Goal: Transaction & Acquisition: Purchase product/service

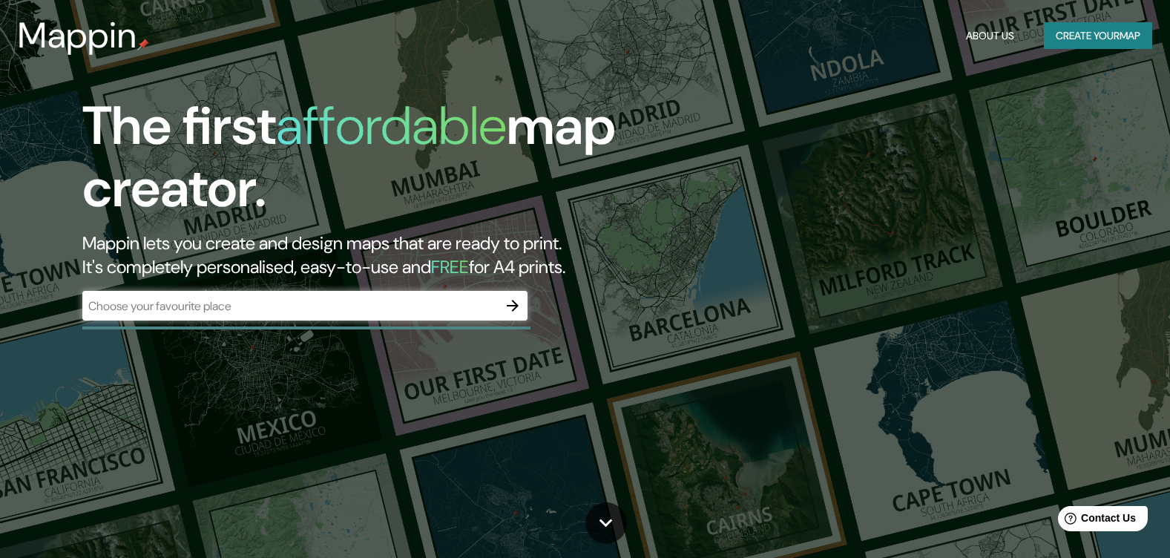
click at [306, 298] on input "text" at bounding box center [290, 306] width 416 height 17
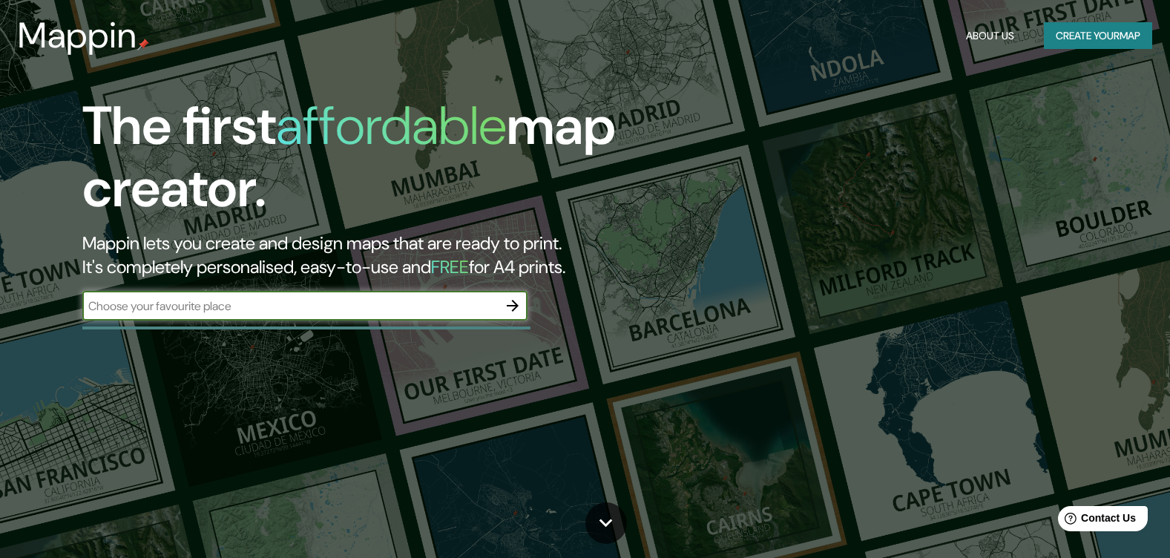
type input "[GEOGRAPHIC_DATA]"
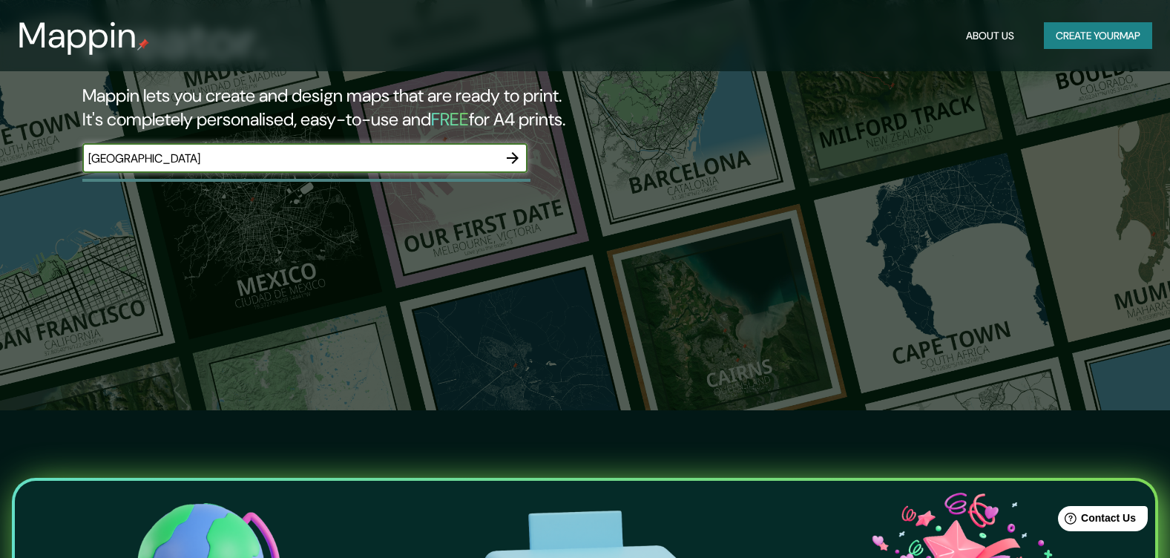
scroll to position [148, 0]
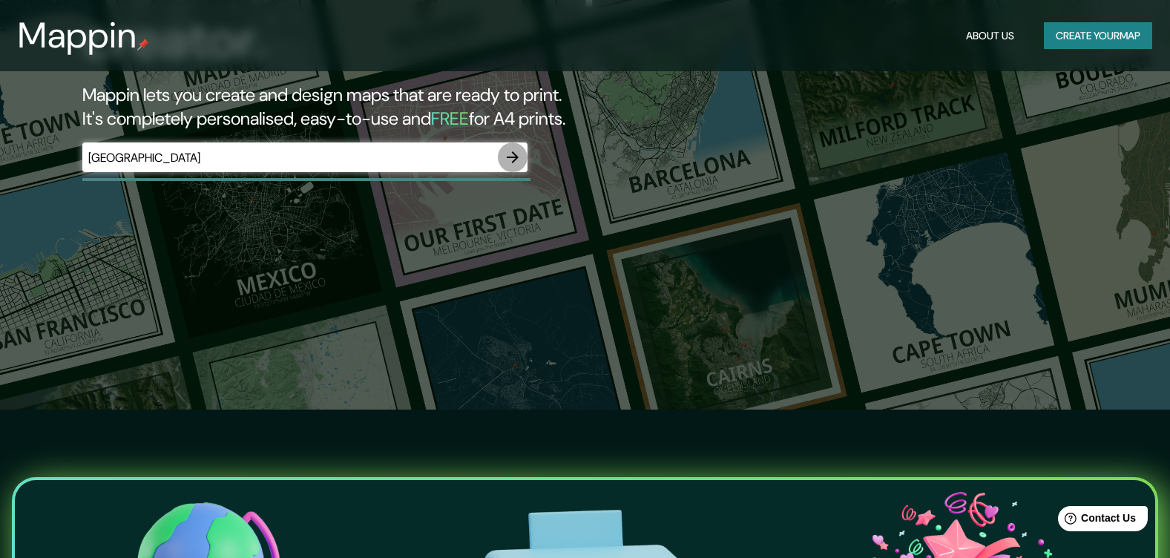
click at [519, 157] on icon "button" at bounding box center [513, 157] width 18 height 18
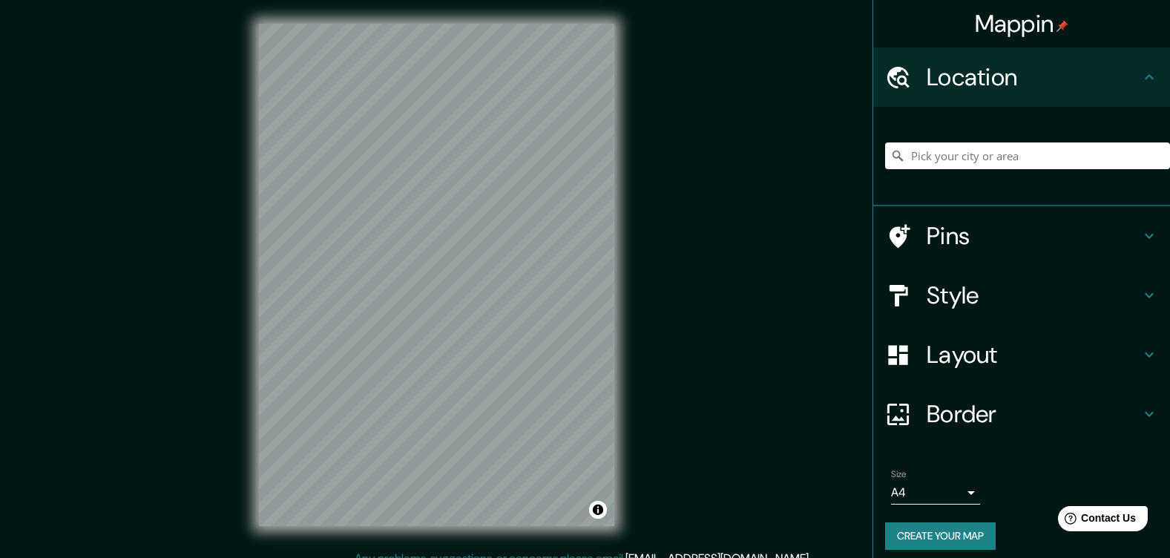
click at [709, 395] on div "Mappin Location Pins Style Layout Border Choose a border. Hint : you can make l…" at bounding box center [585, 287] width 1170 height 574
click at [457, 335] on div at bounding box center [463, 333] width 12 height 12
drag, startPoint x: 983, startPoint y: 147, endPoint x: 988, endPoint y: 162, distance: 15.7
click at [988, 161] on input "Pick your city or area" at bounding box center [1027, 155] width 285 height 27
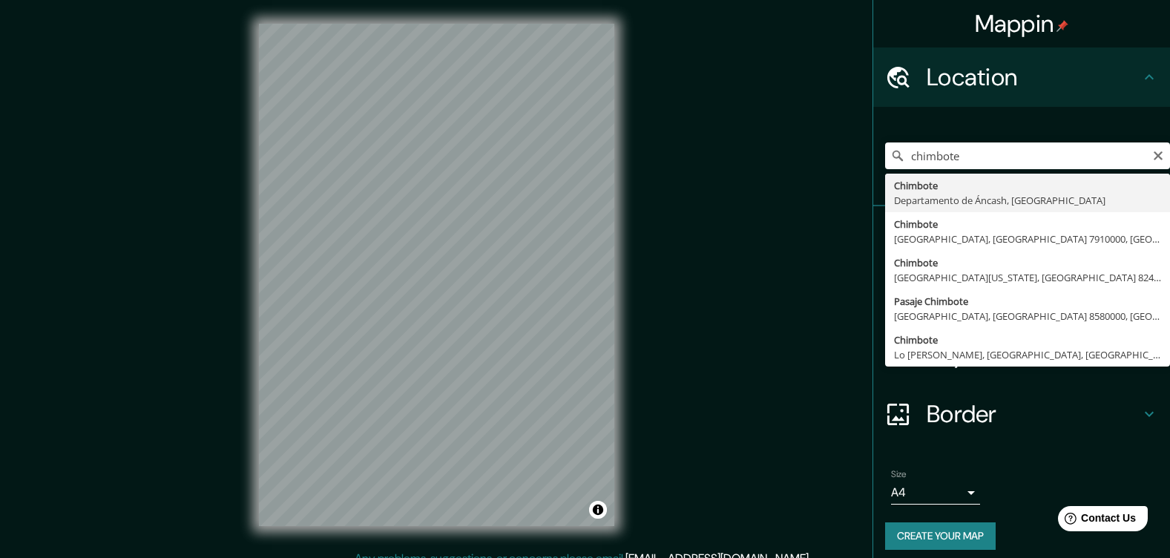
type input "Chimbote, [GEOGRAPHIC_DATA], [GEOGRAPHIC_DATA]"
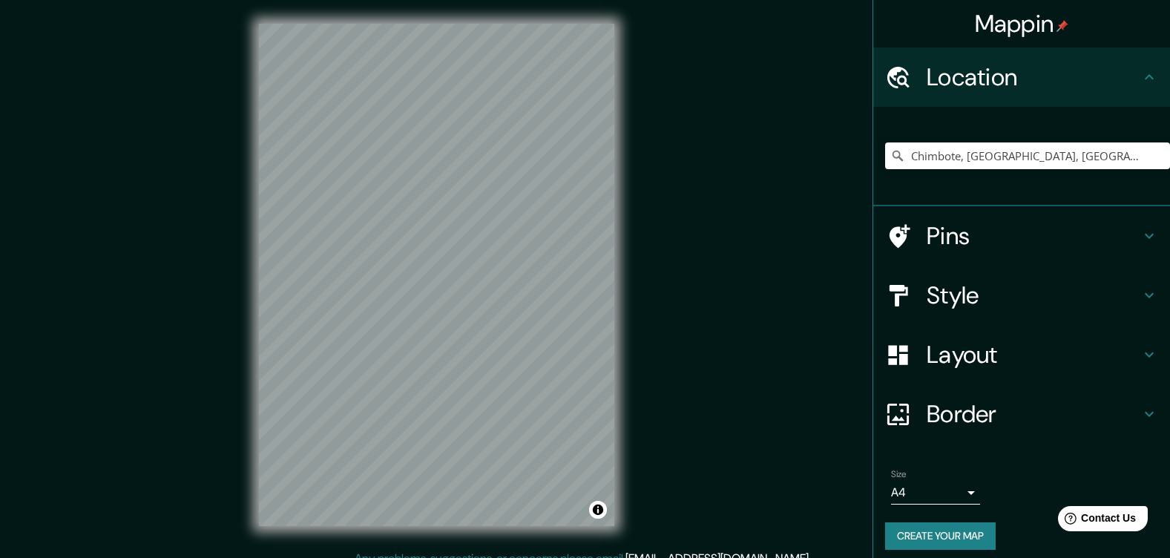
click at [410, 0] on div "© Mapbox © OpenStreetMap Improve this map" at bounding box center [436, 275] width 403 height 550
drag, startPoint x: 1154, startPoint y: 156, endPoint x: 1133, endPoint y: 160, distance: 21.1
click at [1151, 157] on div "Chimbote, [GEOGRAPHIC_DATA], [GEOGRAPHIC_DATA]" at bounding box center [1027, 155] width 285 height 27
click at [1130, 160] on input "Chimbote, [GEOGRAPHIC_DATA], [GEOGRAPHIC_DATA]" at bounding box center [1027, 155] width 285 height 27
click at [1154, 157] on icon "Clear" at bounding box center [1158, 155] width 9 height 9
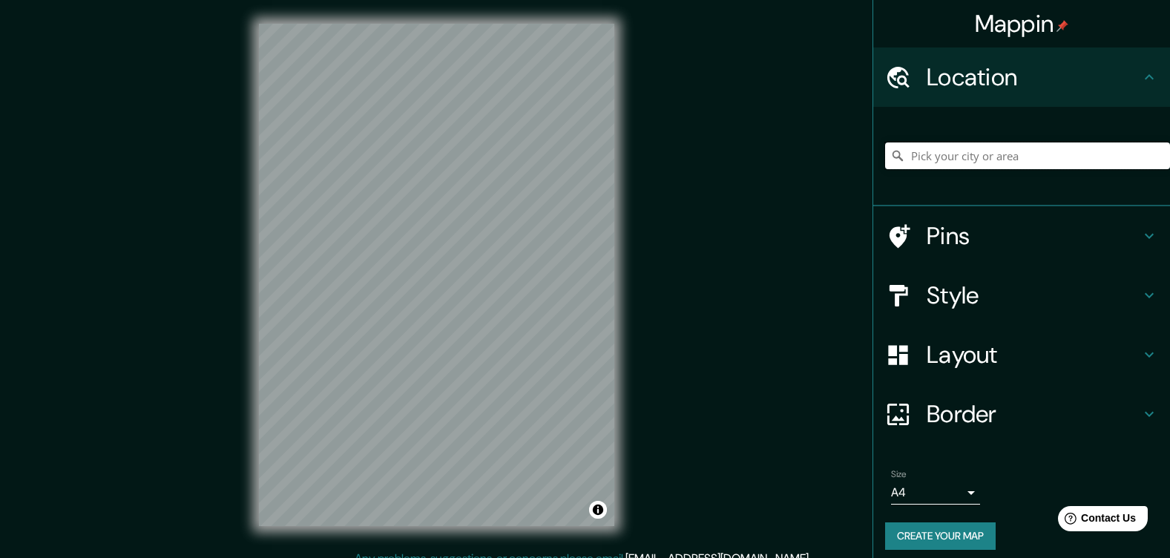
click at [1107, 157] on input "Pick your city or area" at bounding box center [1027, 155] width 285 height 27
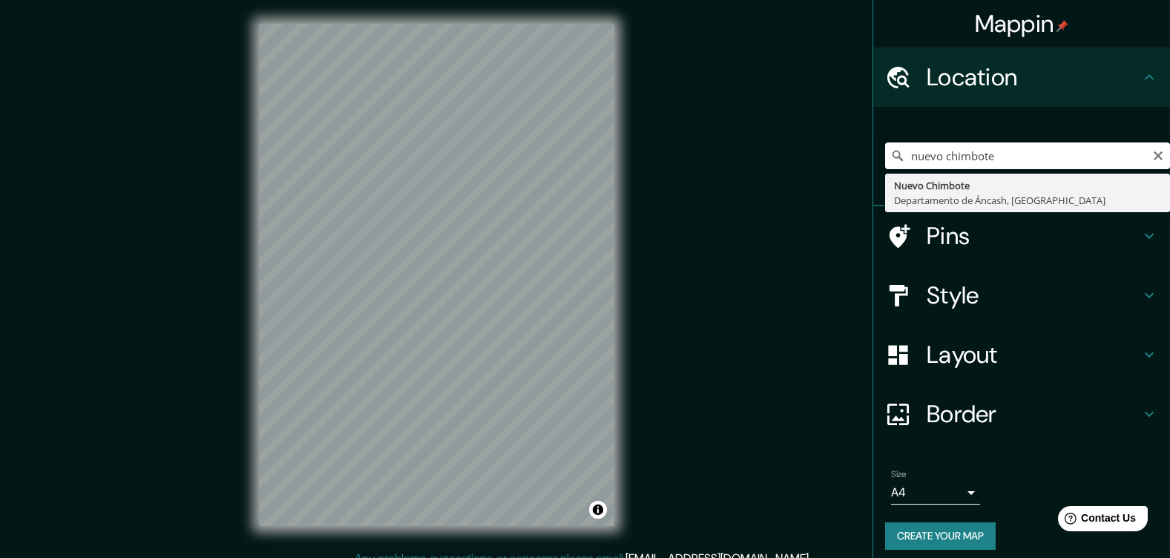
type input "Nuevo Chimbote, [GEOGRAPHIC_DATA], [GEOGRAPHIC_DATA]"
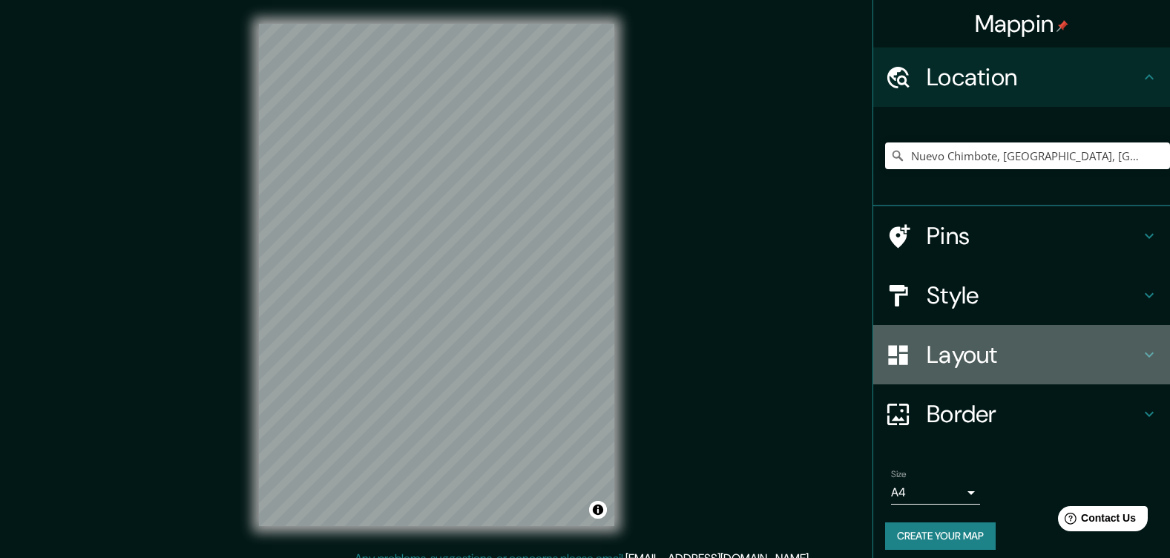
click at [974, 350] on h4 "Layout" at bounding box center [1034, 355] width 214 height 30
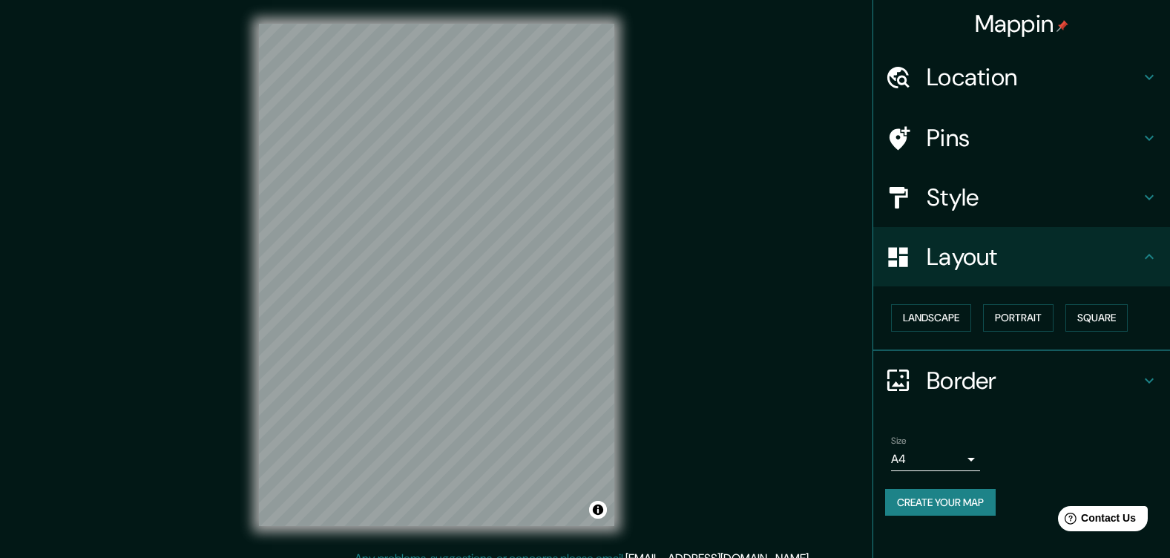
click at [981, 237] on div "Layout" at bounding box center [1021, 256] width 297 height 59
click at [982, 203] on h4 "Style" at bounding box center [1034, 198] width 214 height 30
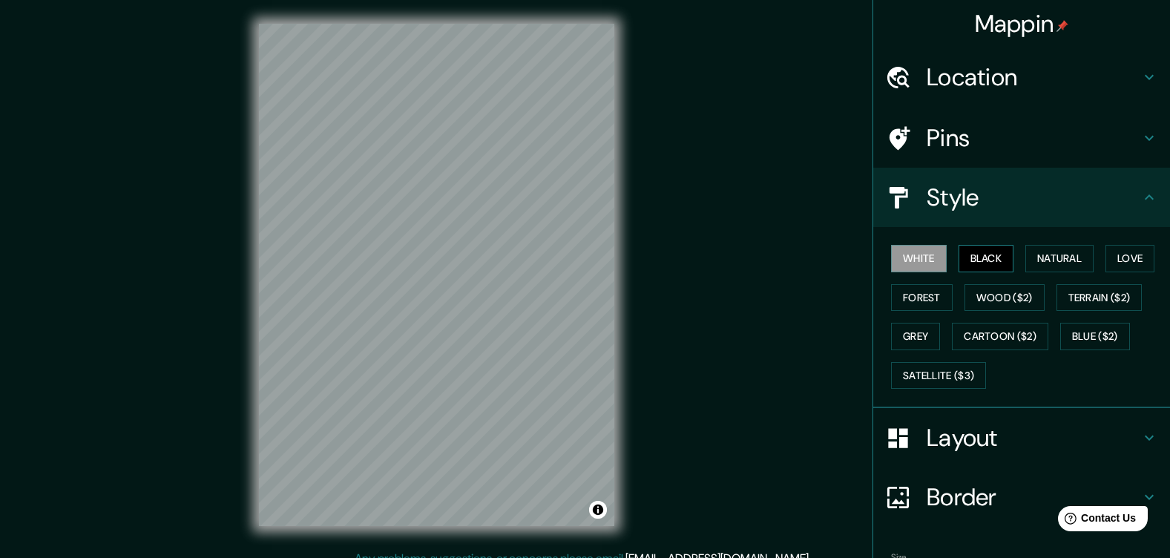
click at [983, 260] on button "Black" at bounding box center [987, 258] width 56 height 27
click at [891, 260] on button "White" at bounding box center [919, 258] width 56 height 27
click at [1067, 250] on button "Natural" at bounding box center [1060, 258] width 68 height 27
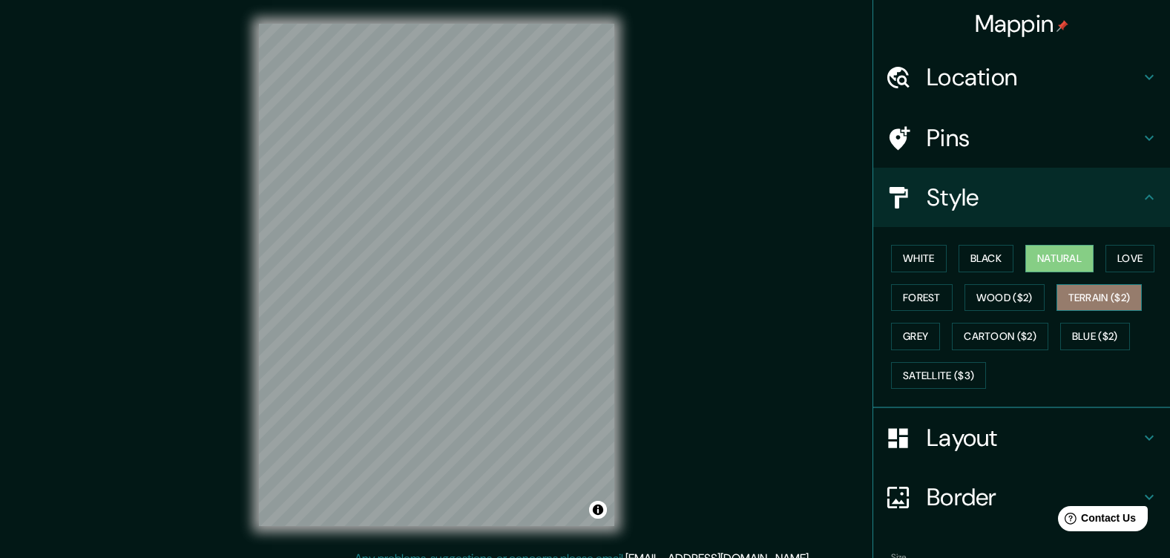
click at [1088, 299] on button "Terrain ($2)" at bounding box center [1100, 297] width 86 height 27
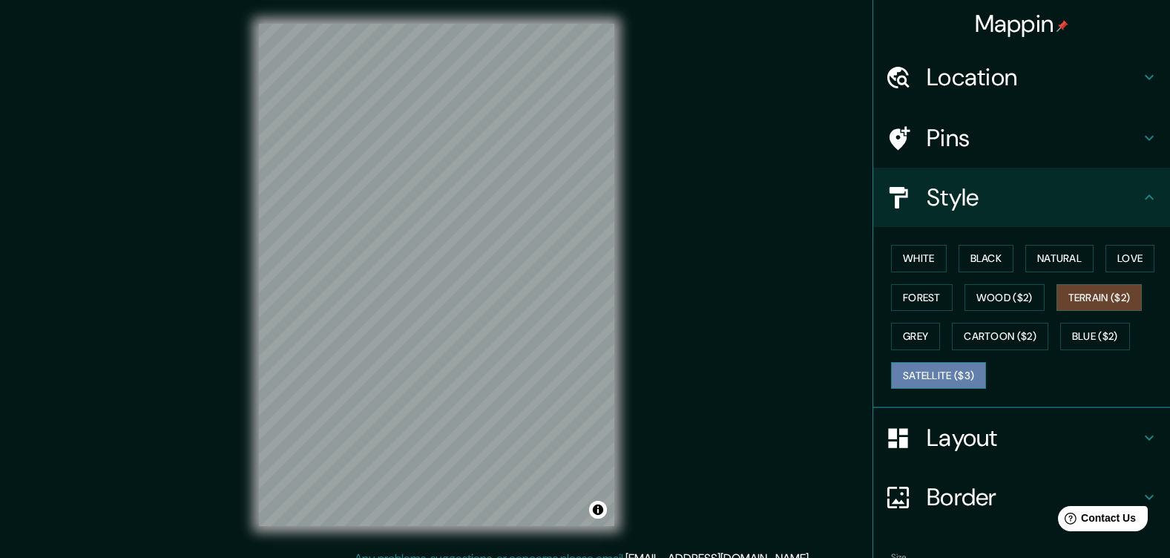
click at [926, 370] on button "Satellite ($3)" at bounding box center [938, 375] width 95 height 27
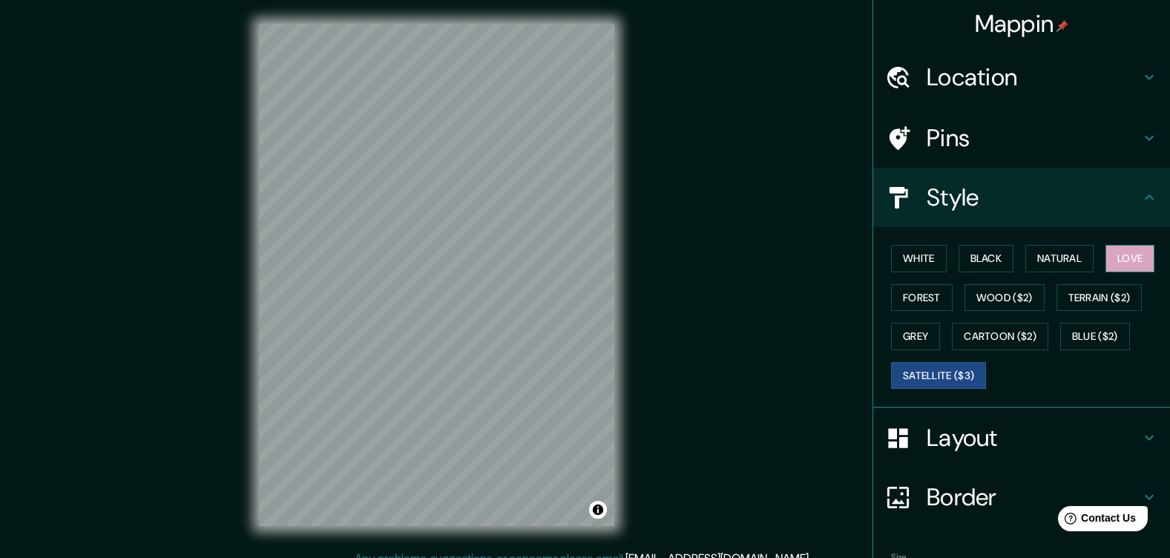
click at [1149, 261] on button "Love" at bounding box center [1130, 258] width 49 height 27
click at [899, 368] on button "Satellite ($3)" at bounding box center [938, 375] width 95 height 27
click at [931, 339] on button "Grey" at bounding box center [915, 336] width 49 height 27
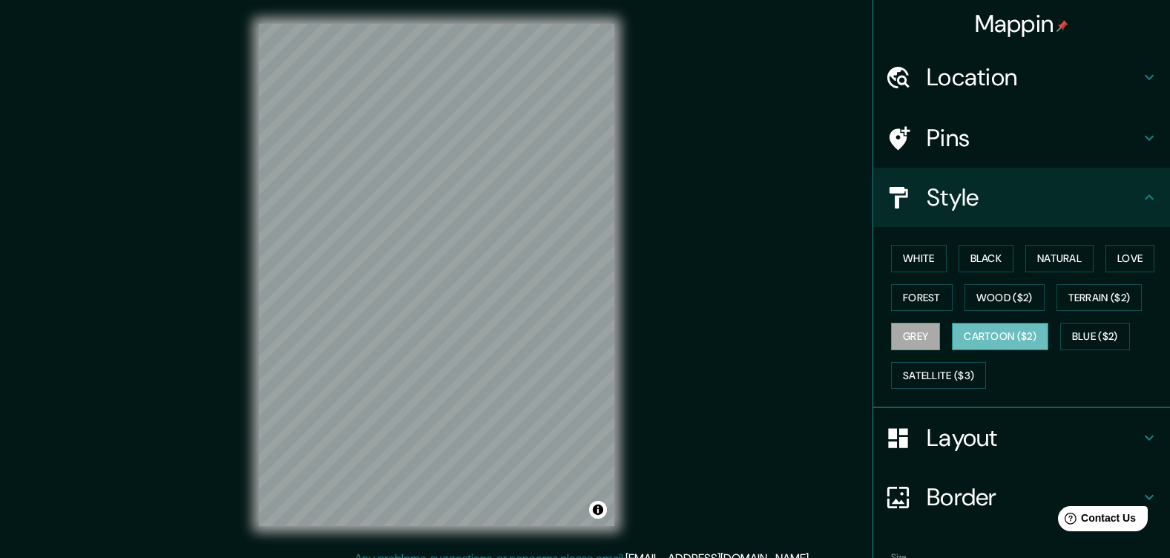
click at [957, 340] on button "Cartoon ($2)" at bounding box center [1000, 336] width 96 height 27
click at [951, 137] on h4 "Pins" at bounding box center [1034, 138] width 214 height 30
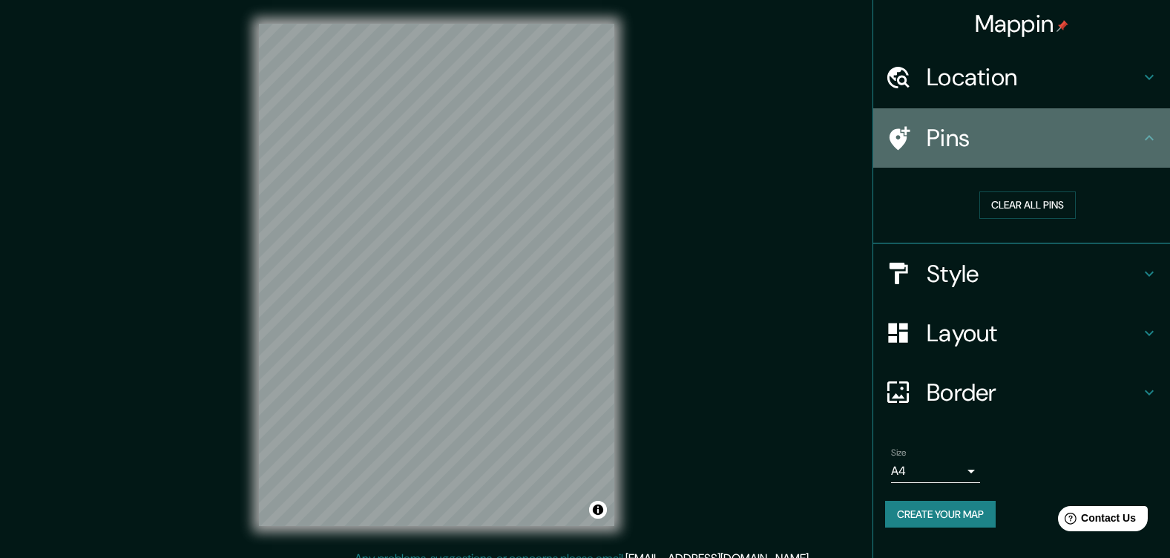
click at [951, 137] on h4 "Pins" at bounding box center [1034, 138] width 214 height 30
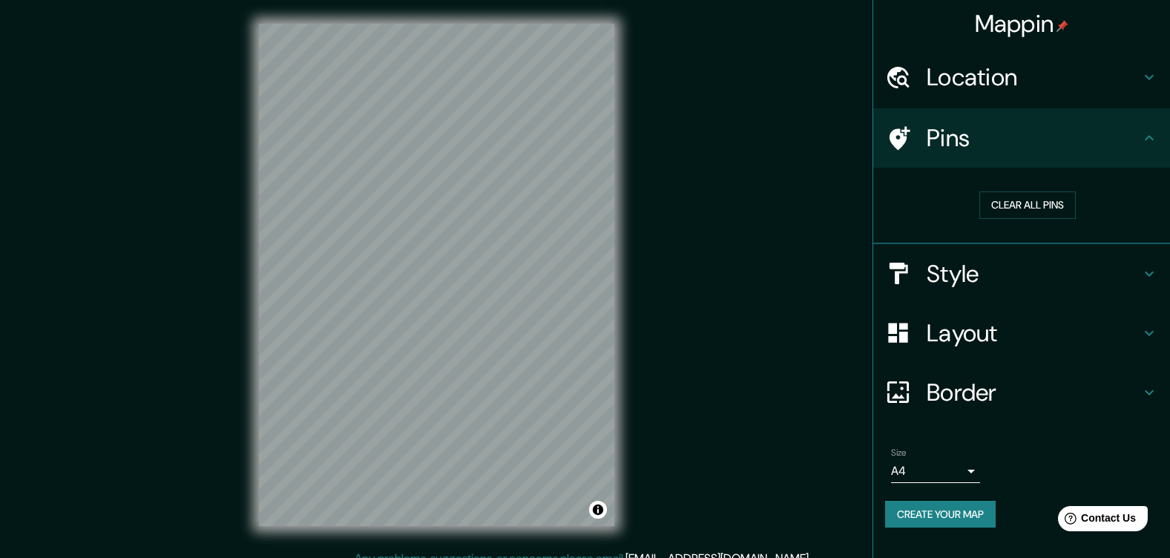
click at [962, 91] on h4 "Location" at bounding box center [1034, 77] width 214 height 30
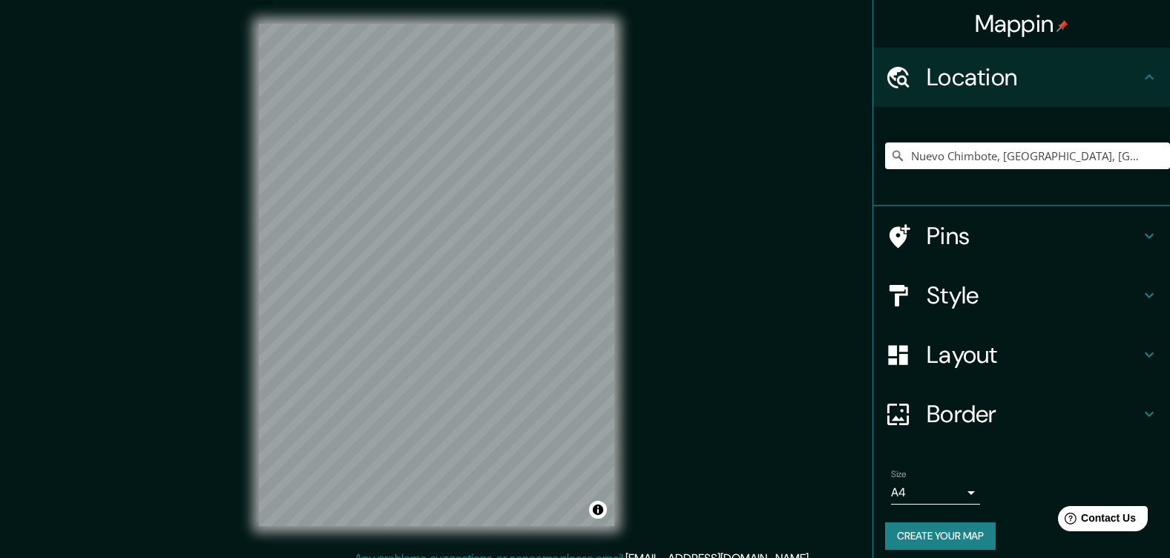
click at [962, 91] on h4 "Location" at bounding box center [1034, 77] width 214 height 30
click at [1003, 65] on h4 "Location" at bounding box center [1034, 77] width 214 height 30
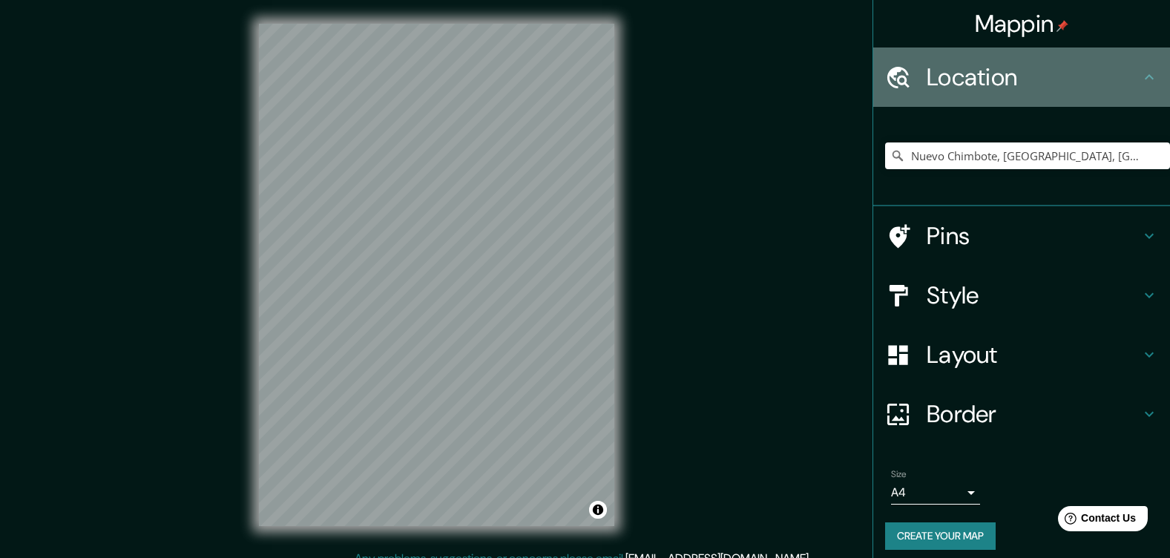
click at [1145, 77] on icon at bounding box center [1149, 76] width 9 height 5
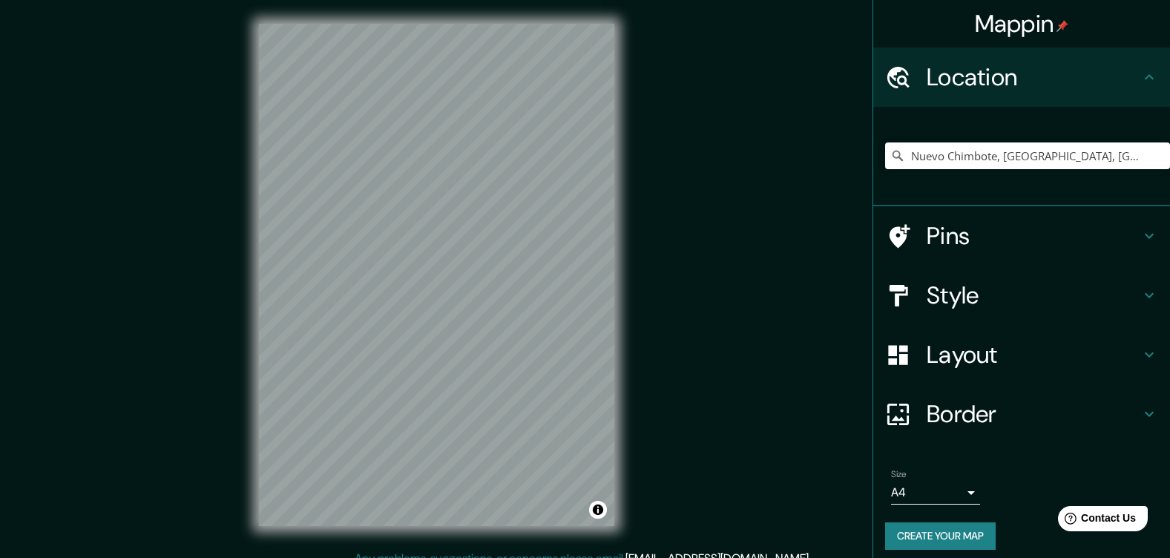
click at [1102, 240] on h4 "Pins" at bounding box center [1034, 236] width 214 height 30
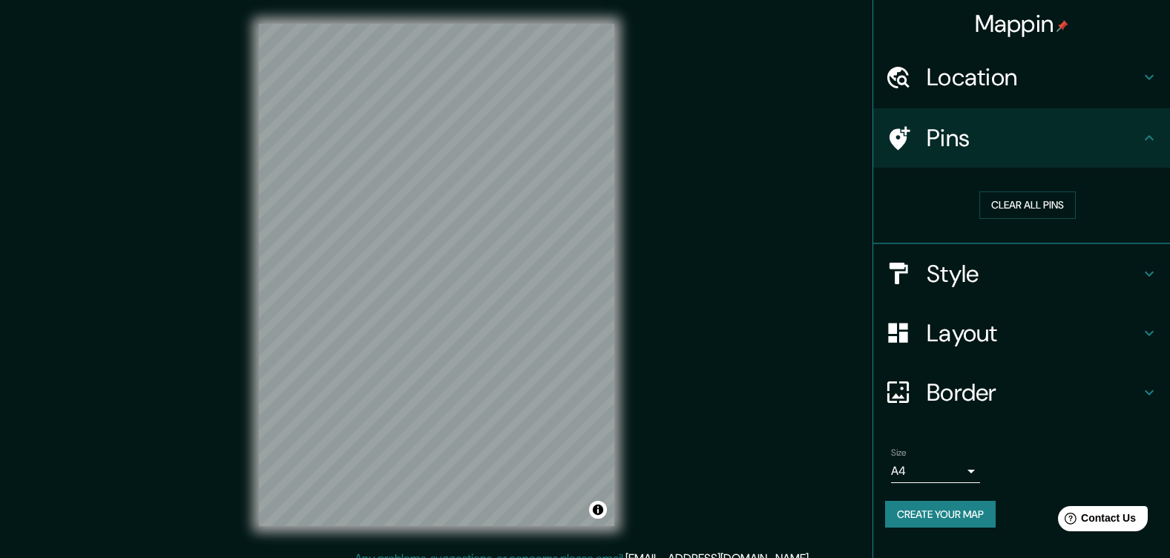
click at [1075, 266] on h4 "Style" at bounding box center [1034, 274] width 214 height 30
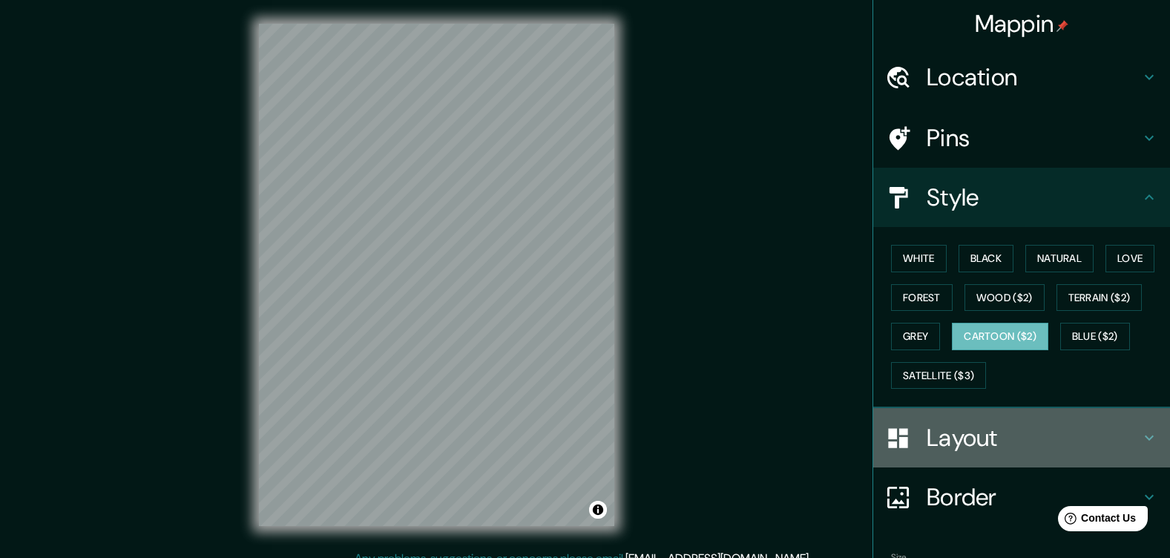
click at [1052, 453] on div "Layout" at bounding box center [1021, 437] width 297 height 59
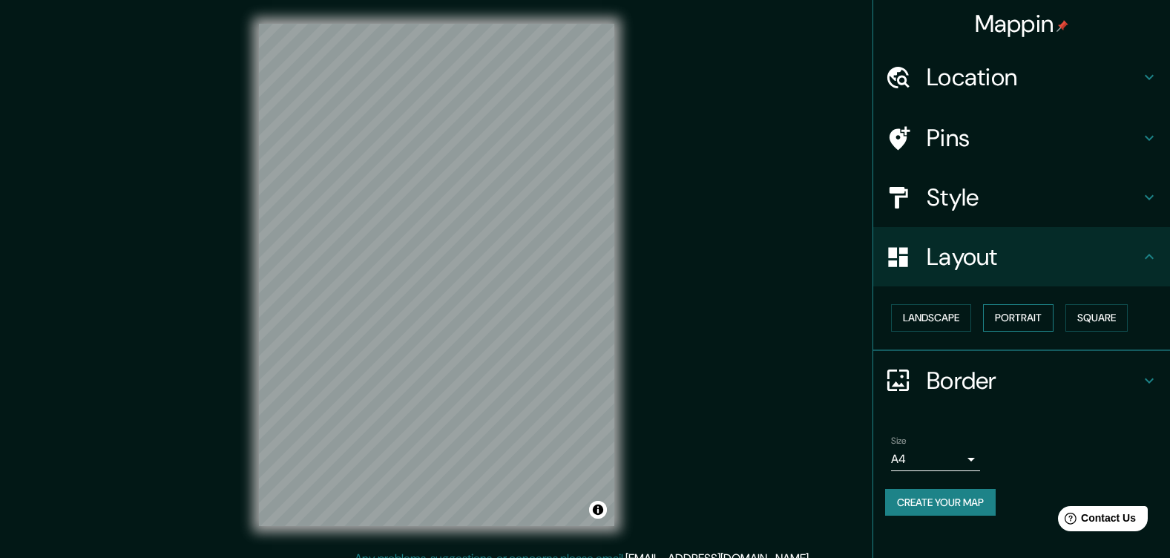
click at [1043, 309] on button "Portrait" at bounding box center [1018, 317] width 70 height 27
click at [1103, 321] on button "Square" at bounding box center [1097, 317] width 62 height 27
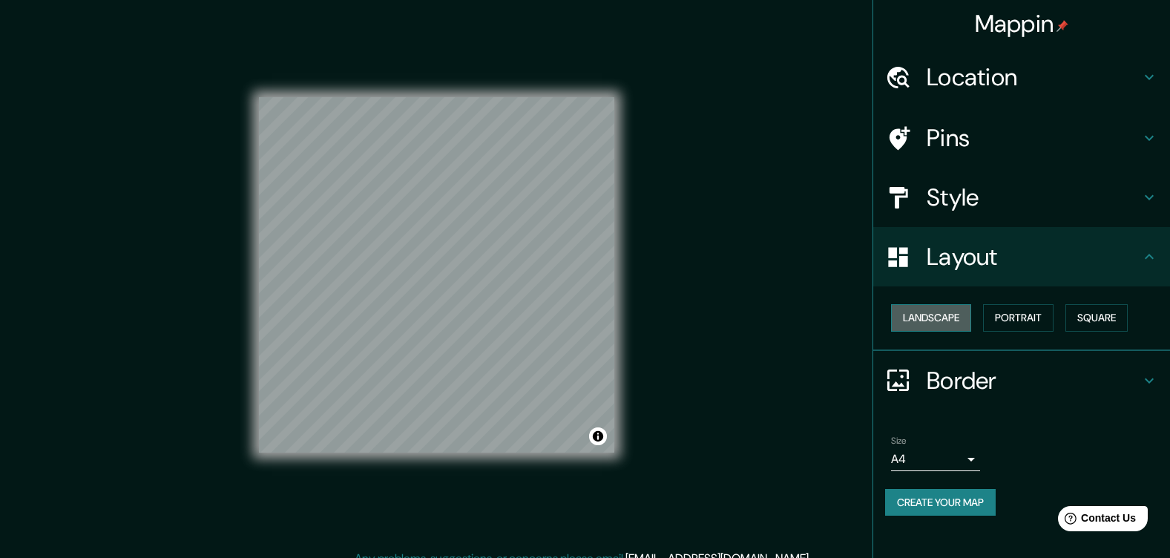
click at [948, 317] on button "Landscape" at bounding box center [931, 317] width 80 height 27
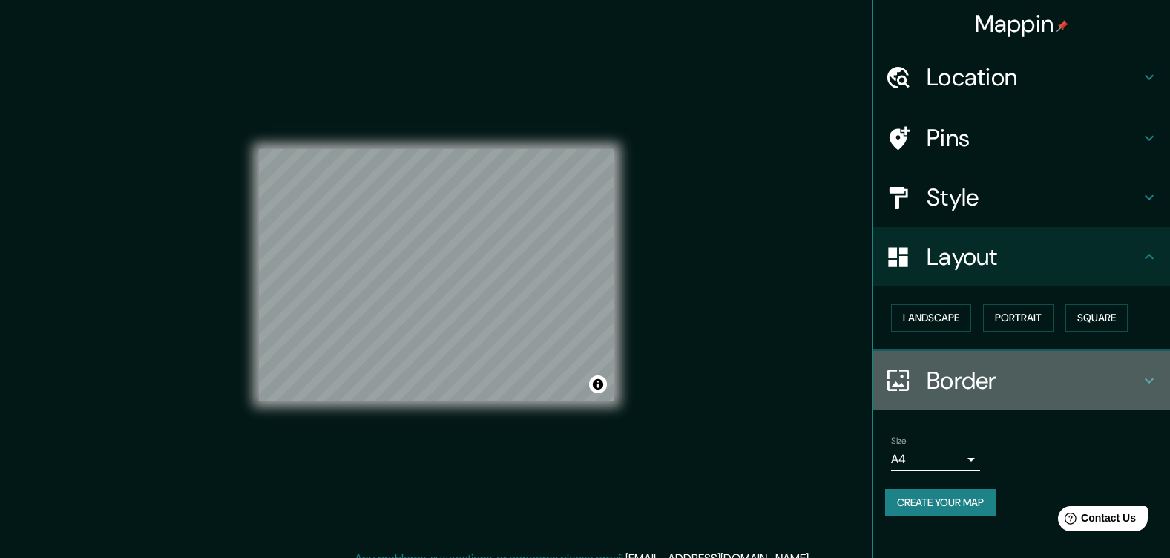
click at [1060, 382] on h4 "Border" at bounding box center [1034, 381] width 214 height 30
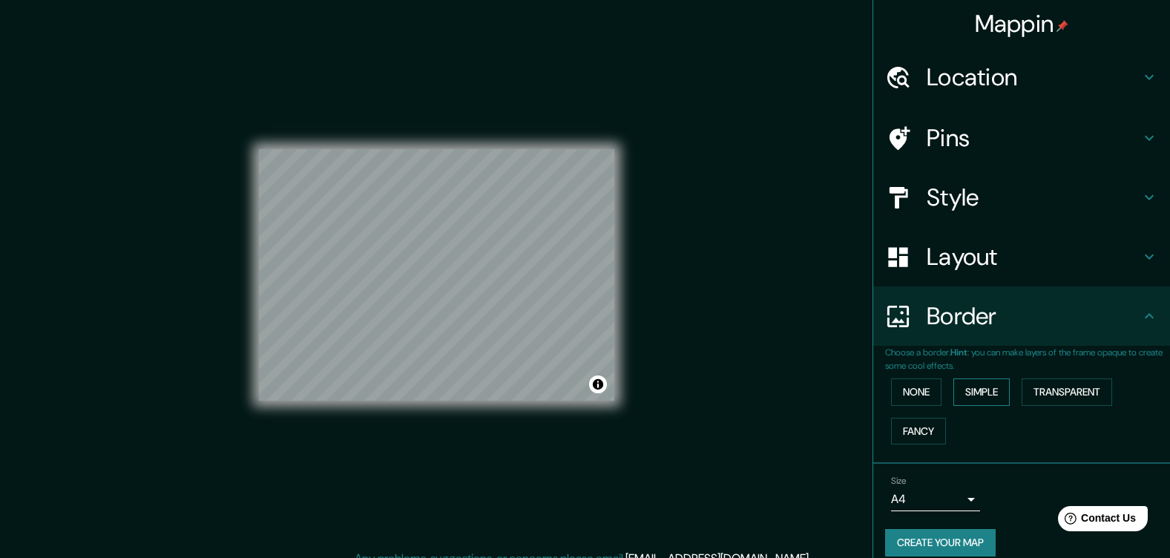
click at [970, 402] on button "Simple" at bounding box center [982, 391] width 56 height 27
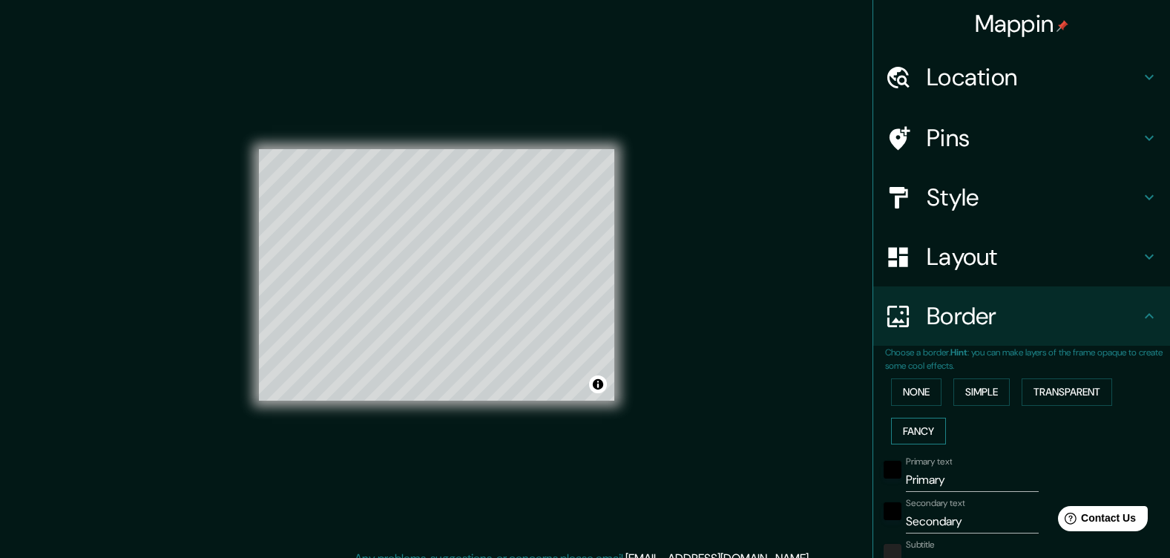
click at [922, 429] on button "Fancy" at bounding box center [918, 431] width 55 height 27
click at [906, 369] on p "Choose a border. Hint : you can make layers of the frame opaque to create some …" at bounding box center [1027, 359] width 285 height 27
click at [912, 377] on div "None Simple Transparent Fancy" at bounding box center [1027, 412] width 285 height 78
click at [917, 382] on button "None" at bounding box center [916, 391] width 50 height 27
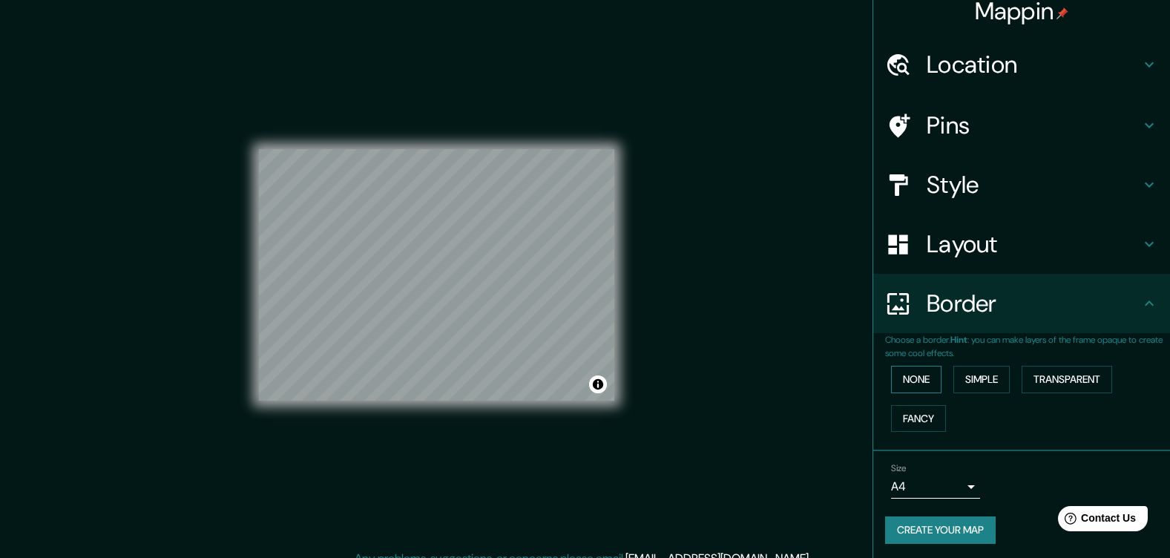
scroll to position [16, 0]
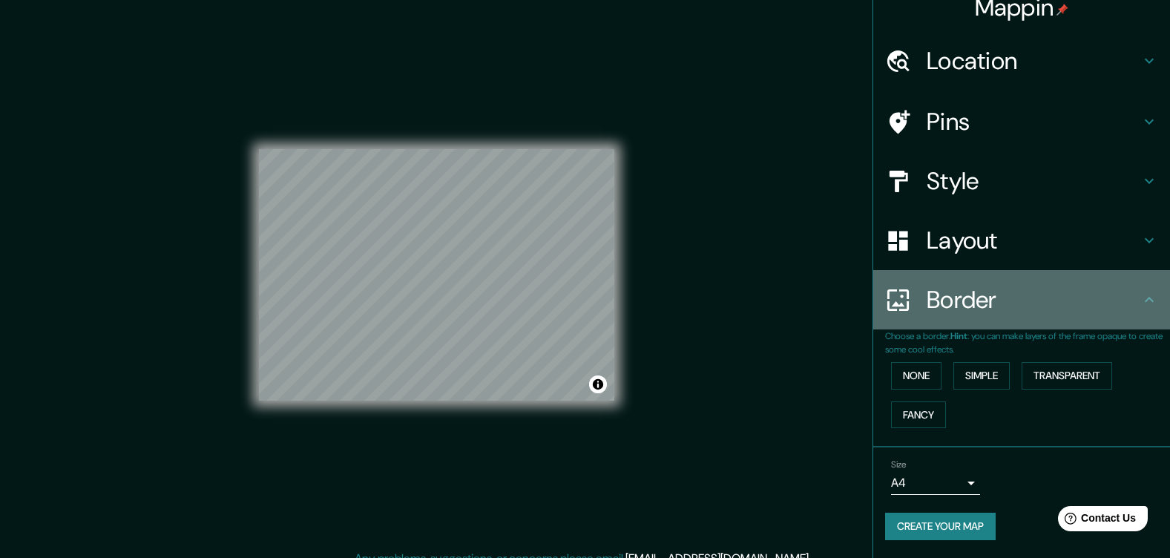
click at [1003, 314] on h4 "Border" at bounding box center [1034, 300] width 214 height 30
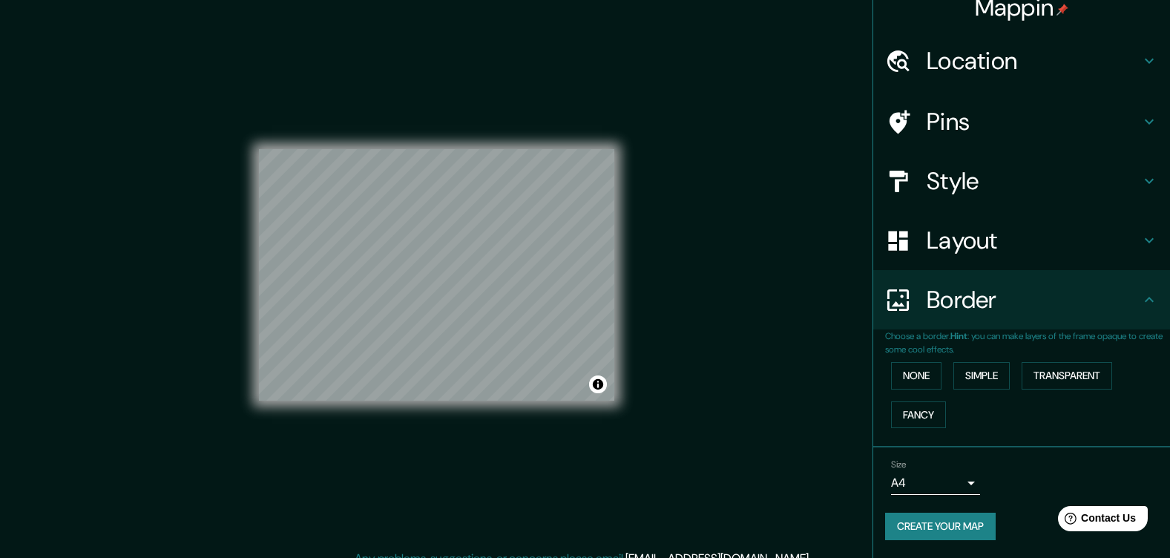
click at [916, 496] on div "Size A4 single" at bounding box center [1021, 476] width 273 height 47
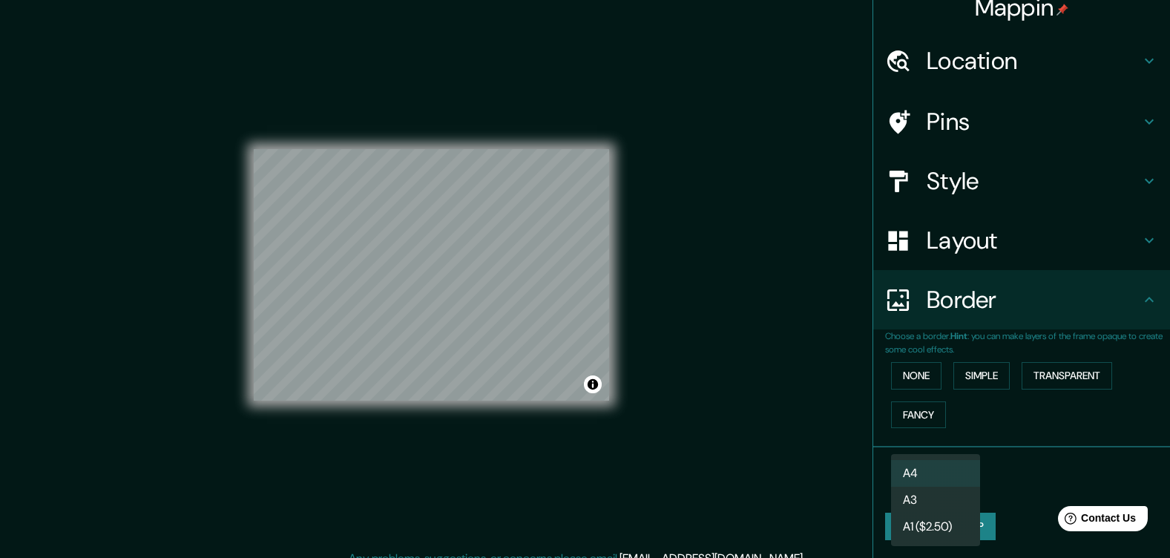
click at [915, 491] on body "Mappin Location [GEOGRAPHIC_DATA], [GEOGRAPHIC_DATA], [GEOGRAPHIC_DATA] Pins St…" at bounding box center [585, 279] width 1170 height 558
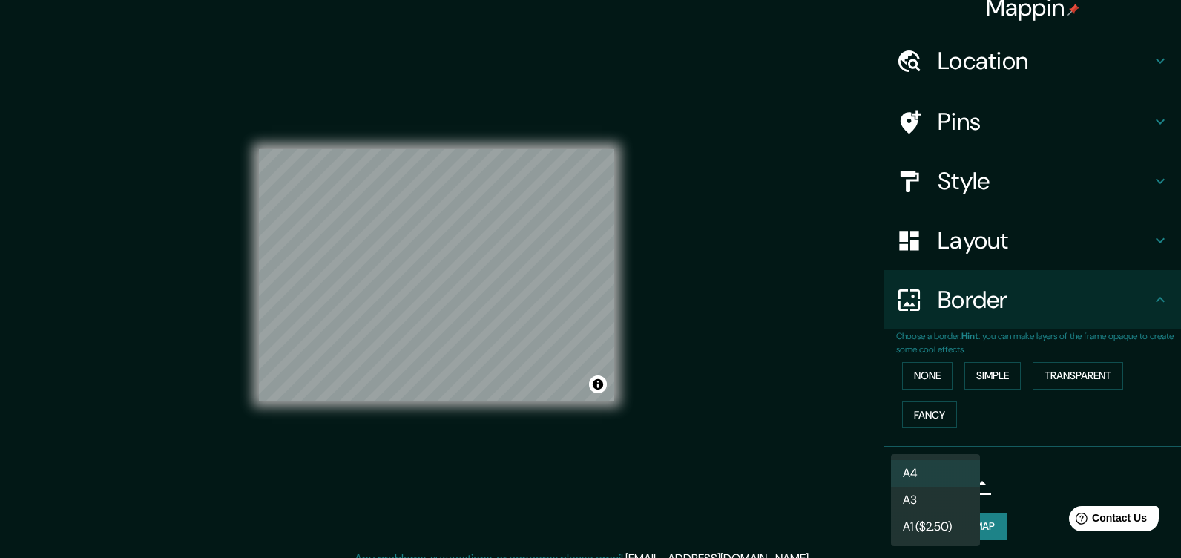
click at [938, 502] on li "A3" at bounding box center [935, 500] width 89 height 27
type input "a4"
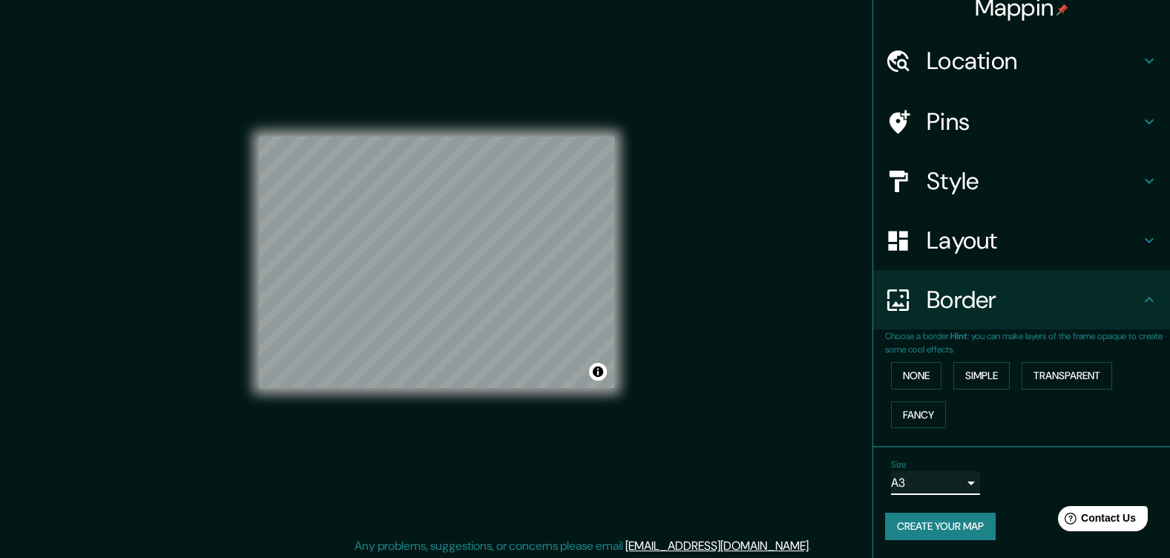
scroll to position [16, 0]
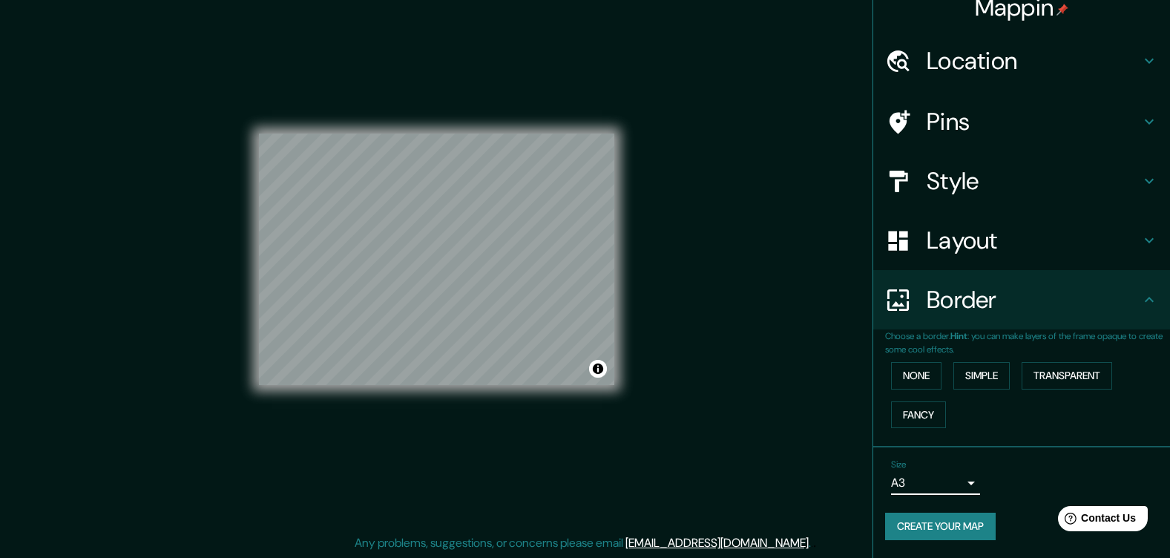
click at [998, 308] on h4 "Border" at bounding box center [1034, 300] width 214 height 30
click at [990, 263] on div "Layout" at bounding box center [1021, 240] width 297 height 59
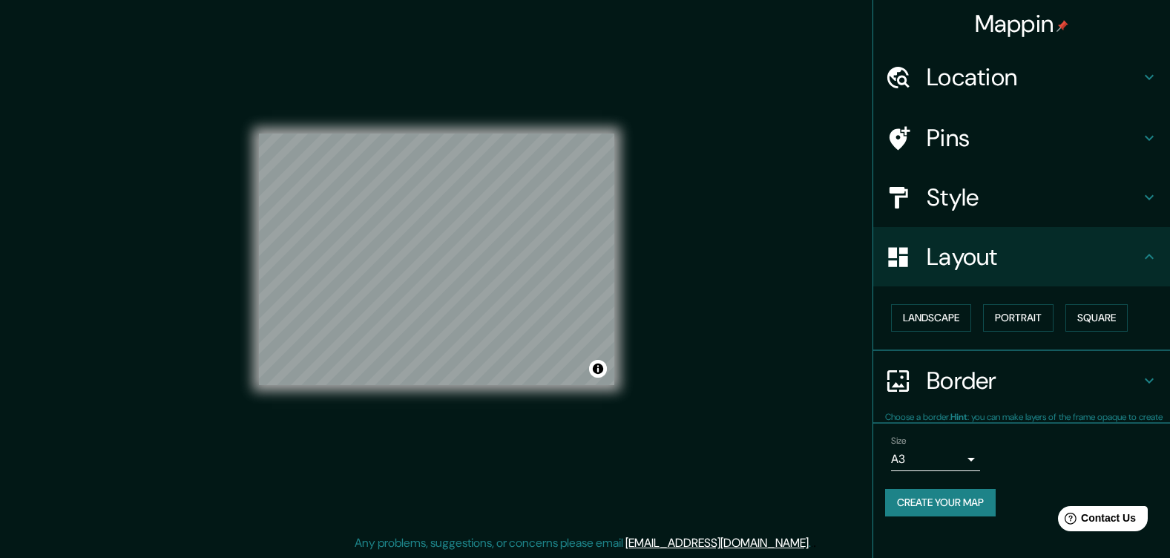
scroll to position [0, 0]
click at [992, 197] on h4 "Style" at bounding box center [1034, 198] width 214 height 30
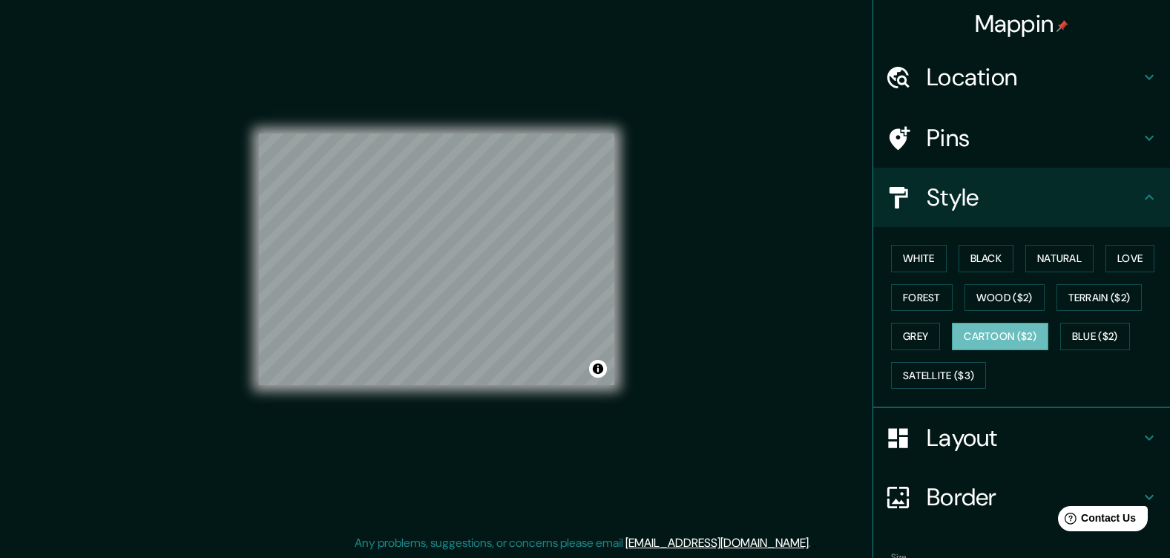
click at [997, 216] on div "Style" at bounding box center [1021, 197] width 297 height 59
click at [995, 263] on button "Black" at bounding box center [987, 258] width 56 height 27
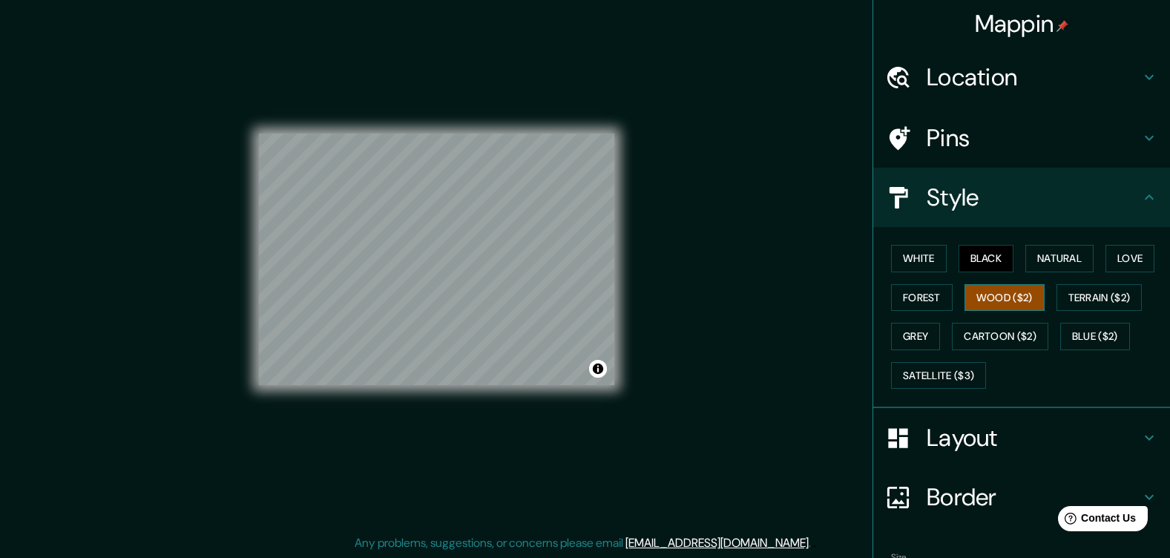
click at [1003, 298] on button "Wood ($2)" at bounding box center [1005, 297] width 80 height 27
click at [921, 325] on button "Grey" at bounding box center [915, 336] width 49 height 27
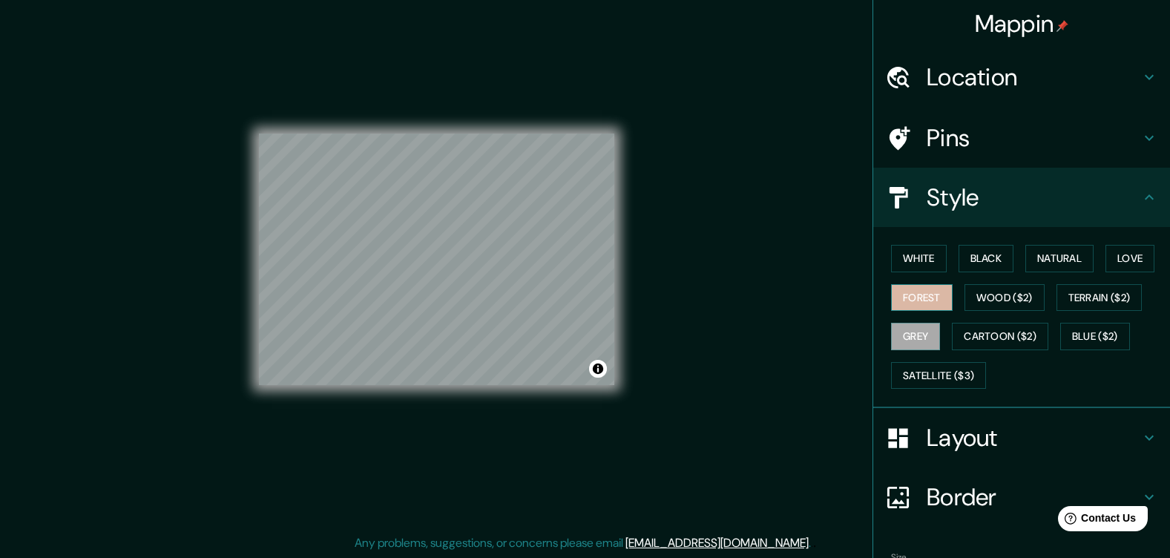
click at [908, 289] on button "Forest" at bounding box center [922, 297] width 62 height 27
click at [940, 377] on button "Satellite ($3)" at bounding box center [938, 375] width 95 height 27
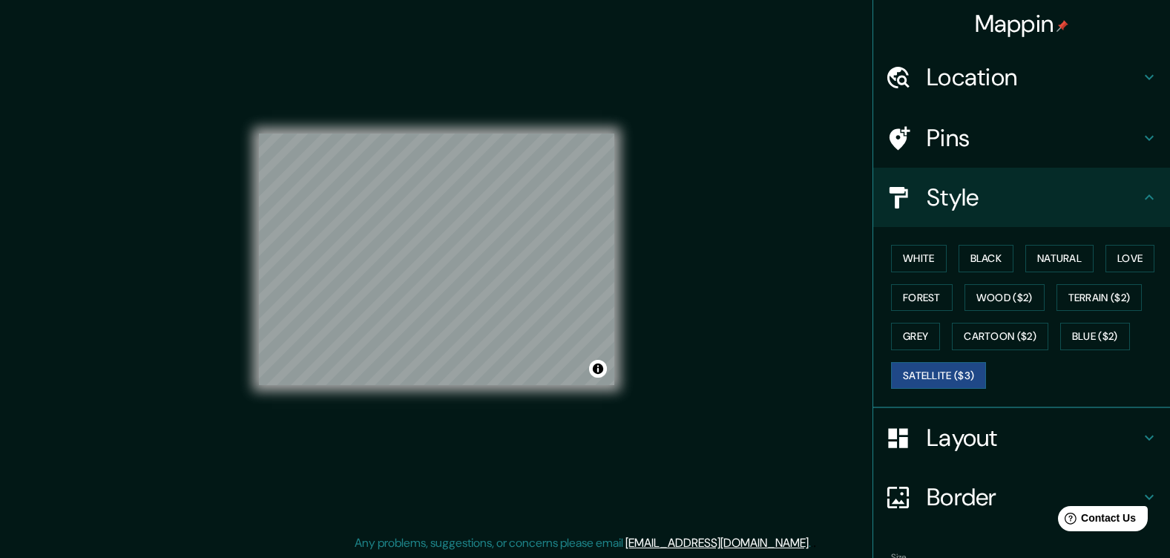
click at [1058, 77] on h4 "Location" at bounding box center [1034, 77] width 214 height 30
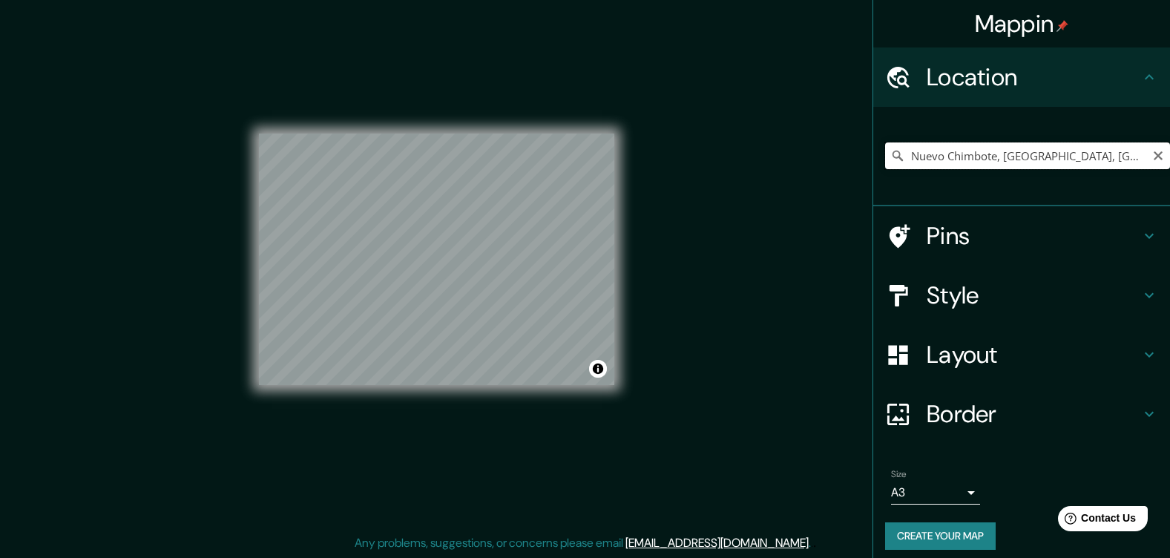
click at [1027, 156] on input "Nuevo Chimbote, [GEOGRAPHIC_DATA], [GEOGRAPHIC_DATA]" at bounding box center [1027, 155] width 285 height 27
click at [1152, 160] on icon "Clear" at bounding box center [1158, 156] width 12 height 12
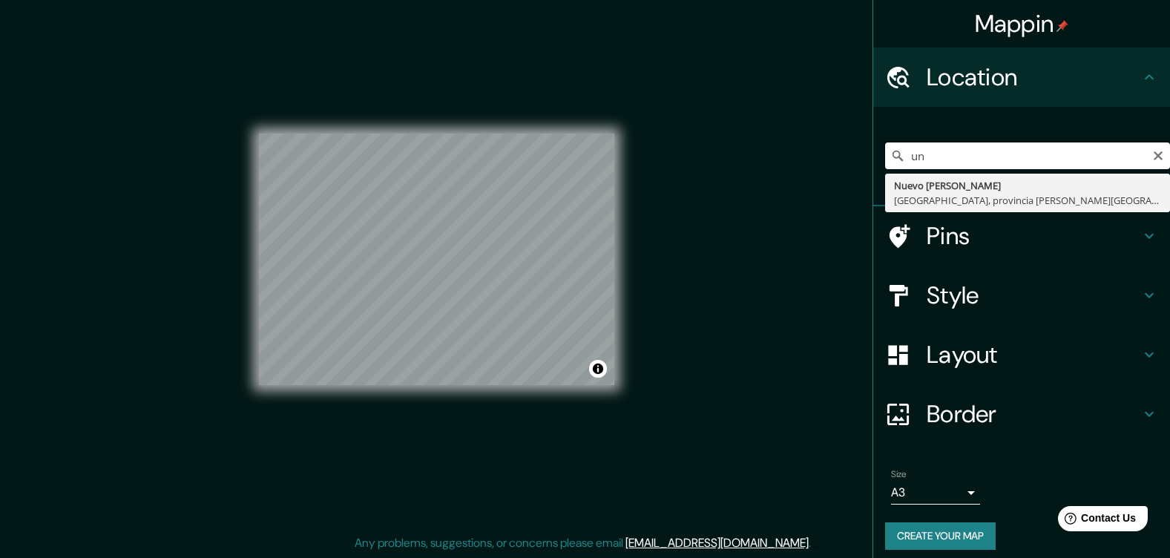
type input "u"
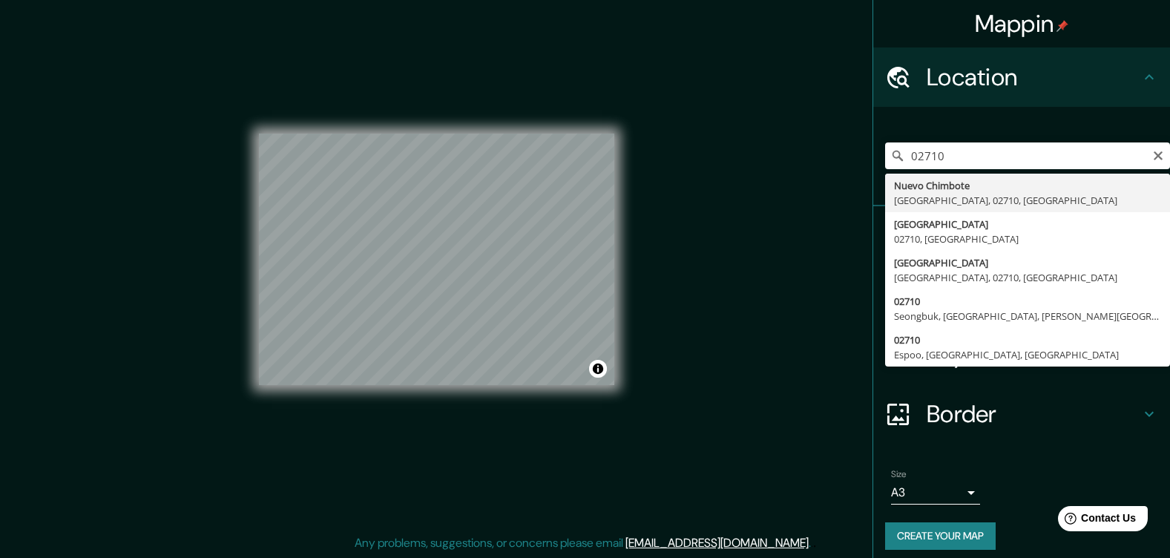
type input "Nuevo Chimbote, [GEOGRAPHIC_DATA], 02710, [GEOGRAPHIC_DATA]"
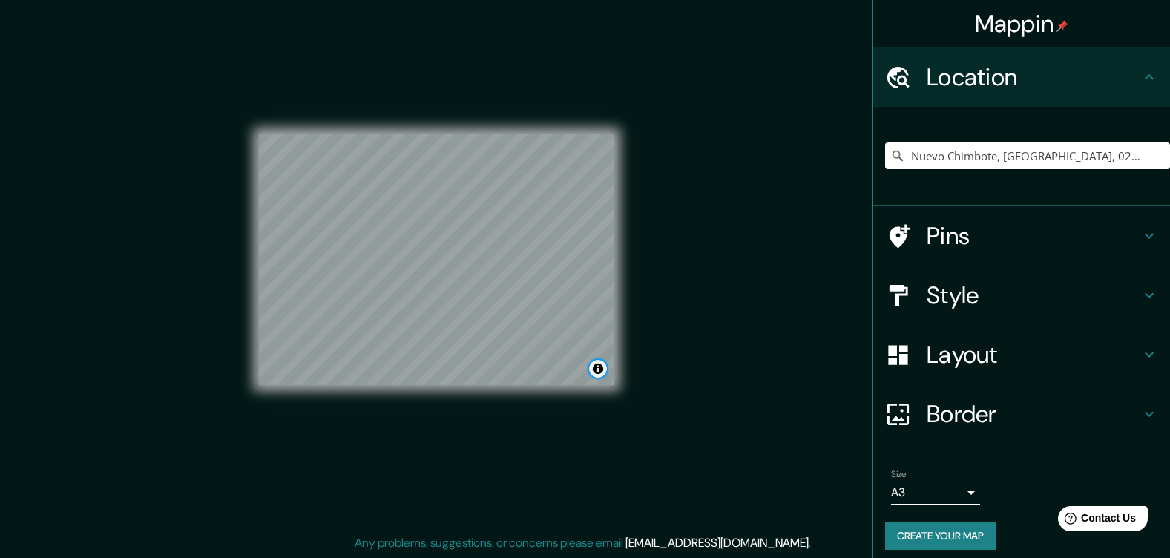
click at [604, 375] on button "Toggle attribution" at bounding box center [598, 369] width 18 height 18
click at [1139, 153] on input "Nuevo Chimbote, [GEOGRAPHIC_DATA], 02710, [GEOGRAPHIC_DATA]" at bounding box center [1027, 155] width 285 height 27
click at [1154, 160] on icon "Clear" at bounding box center [1158, 155] width 9 height 9
click at [948, 143] on input "Pick your city or area" at bounding box center [1027, 155] width 285 height 27
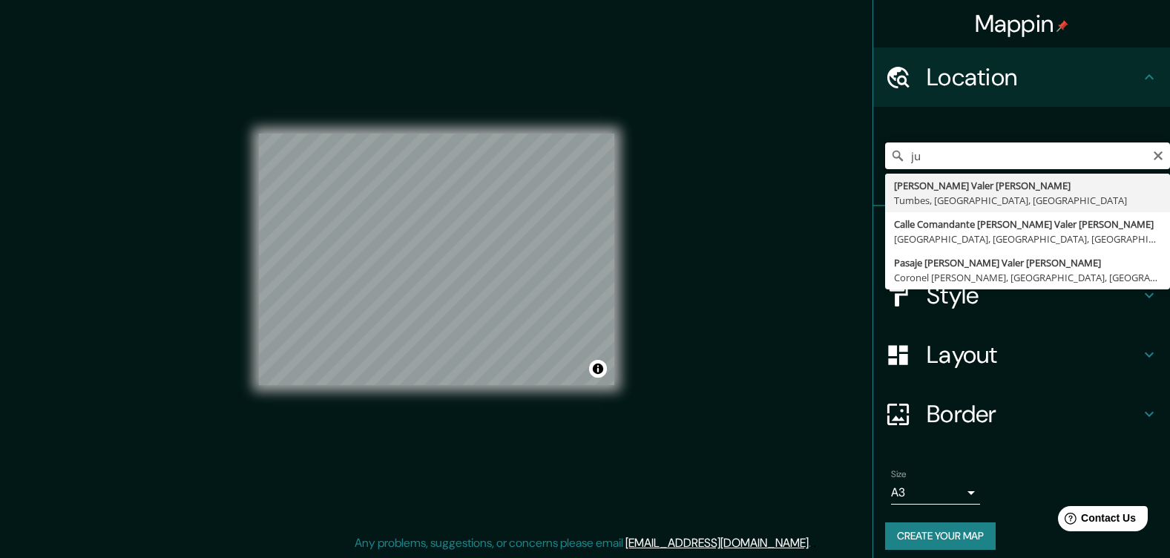
type input "j"
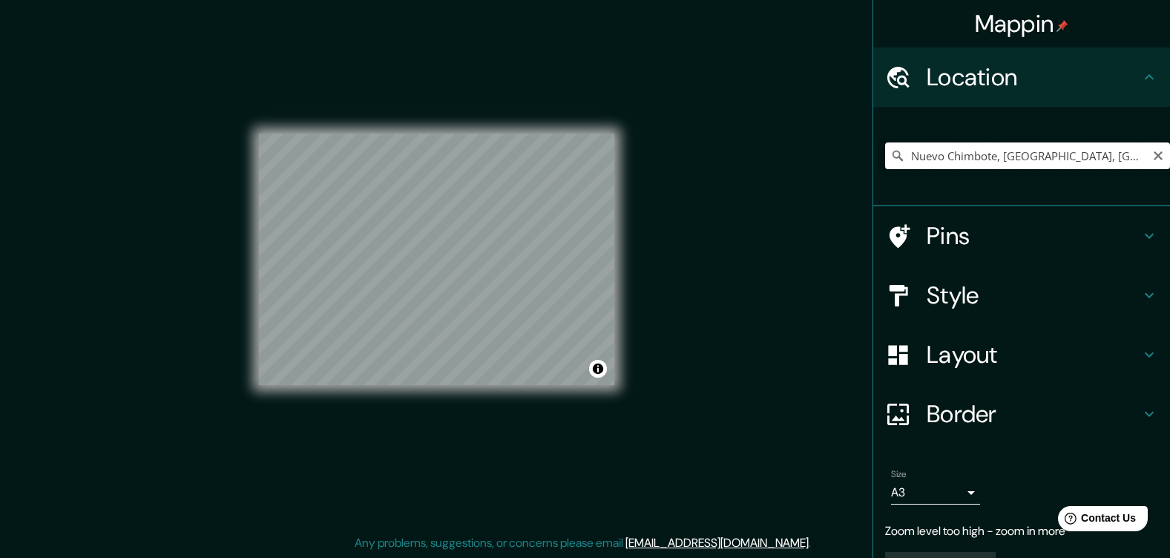
click at [1010, 145] on input "Nuevo Chimbote, [GEOGRAPHIC_DATA], [GEOGRAPHIC_DATA]" at bounding box center [1027, 155] width 285 height 27
click at [1066, 182] on div "Nuevo Chimbote, [GEOGRAPHIC_DATA], [GEOGRAPHIC_DATA]" at bounding box center [1027, 156] width 285 height 74
click at [1051, 162] on input "Nuevo Chimbote, [GEOGRAPHIC_DATA], [GEOGRAPHIC_DATA]" at bounding box center [1027, 155] width 285 height 27
click at [1090, 153] on input "Nuevo Chimbote, [GEOGRAPHIC_DATA], [GEOGRAPHIC_DATA]" at bounding box center [1027, 155] width 285 height 27
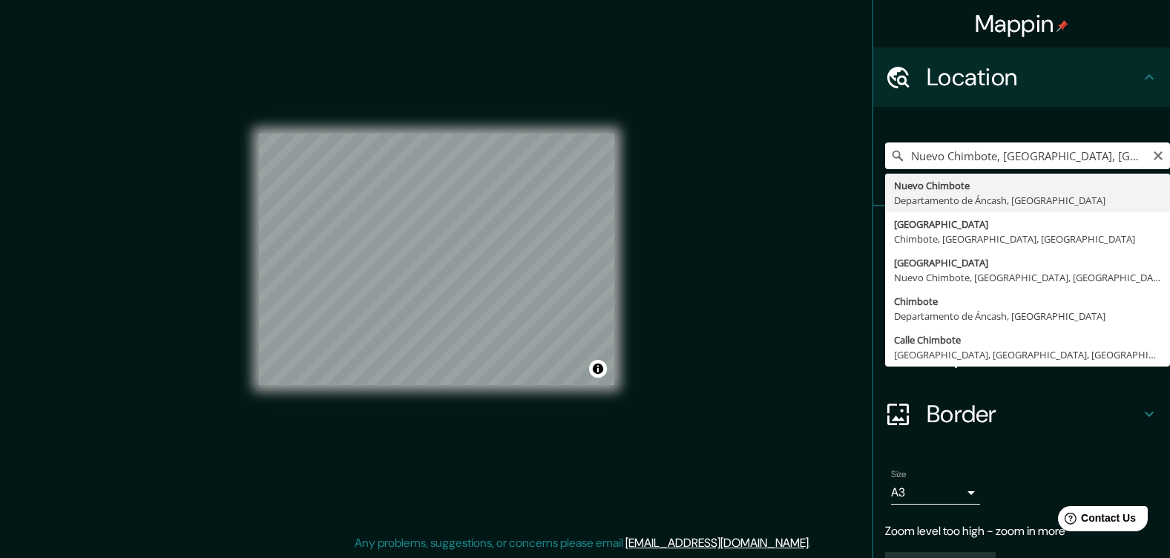
type input "Nuevo Chimbote, [GEOGRAPHIC_DATA], [GEOGRAPHIC_DATA]"
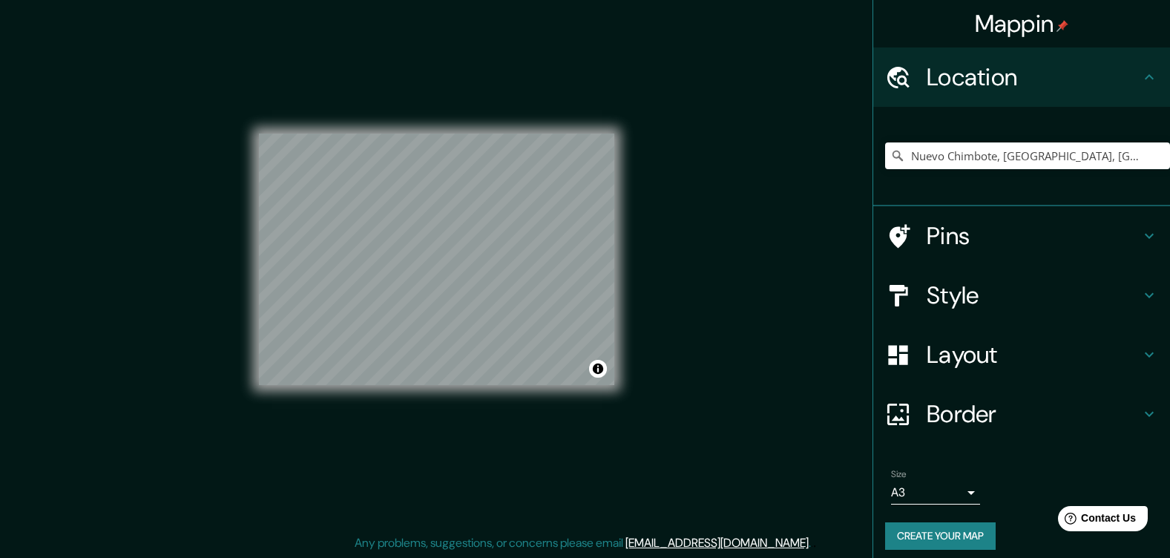
click at [243, 263] on div "© Mapbox © OpenStreetMap Improve this map © Maxar" at bounding box center [436, 259] width 403 height 550
click at [286, 87] on div "© Mapbox © OpenStreetMap Improve this map © Maxar" at bounding box center [436, 259] width 355 height 502
click at [929, 164] on input "Nuevo Chimbote, [GEOGRAPHIC_DATA], [GEOGRAPHIC_DATA]" at bounding box center [1027, 155] width 285 height 27
click at [1152, 159] on icon "Clear" at bounding box center [1158, 156] width 12 height 12
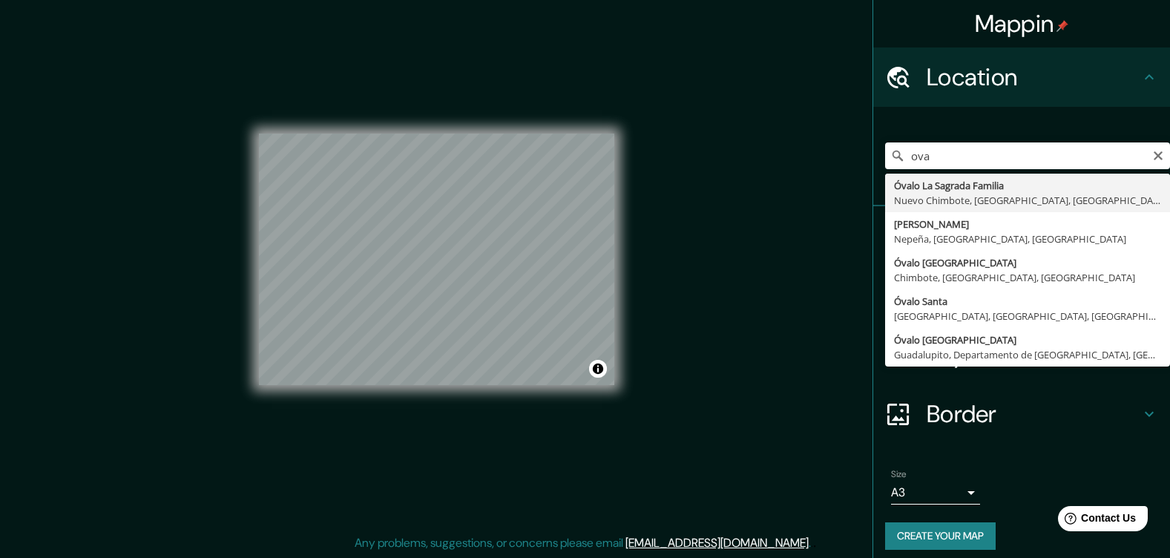
type input "Óvalo La Sagrada Familia, [GEOGRAPHIC_DATA], [GEOGRAPHIC_DATA], [GEOGRAPHIC_DAT…"
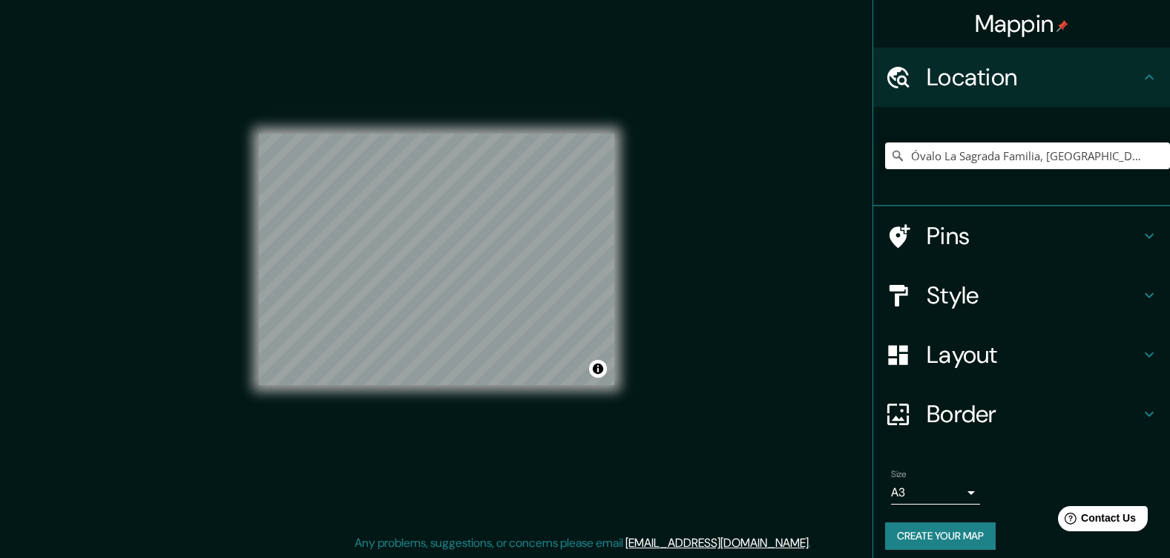
click at [545, 385] on div "© Mapbox © OpenStreetMap Improve this map © Maxar" at bounding box center [436, 259] width 355 height 502
click at [945, 534] on button "Create your map" at bounding box center [940, 535] width 111 height 27
click at [873, 525] on li "Size A3 a4 Create your map" at bounding box center [1021, 512] width 297 height 111
click at [893, 533] on button "Create your map" at bounding box center [940, 535] width 111 height 27
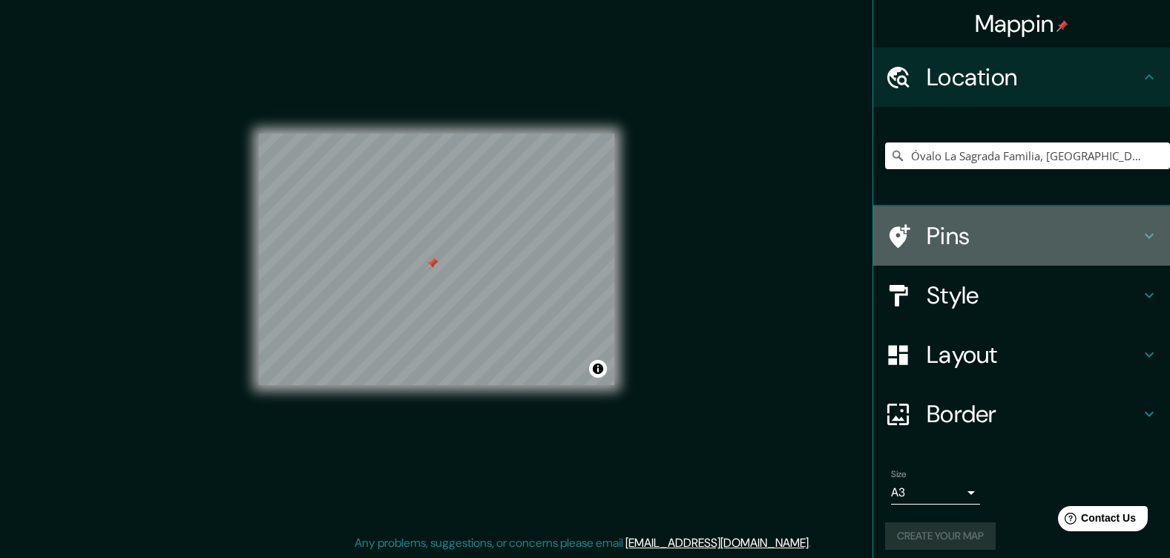
click at [1037, 238] on h4 "Pins" at bounding box center [1034, 236] width 214 height 30
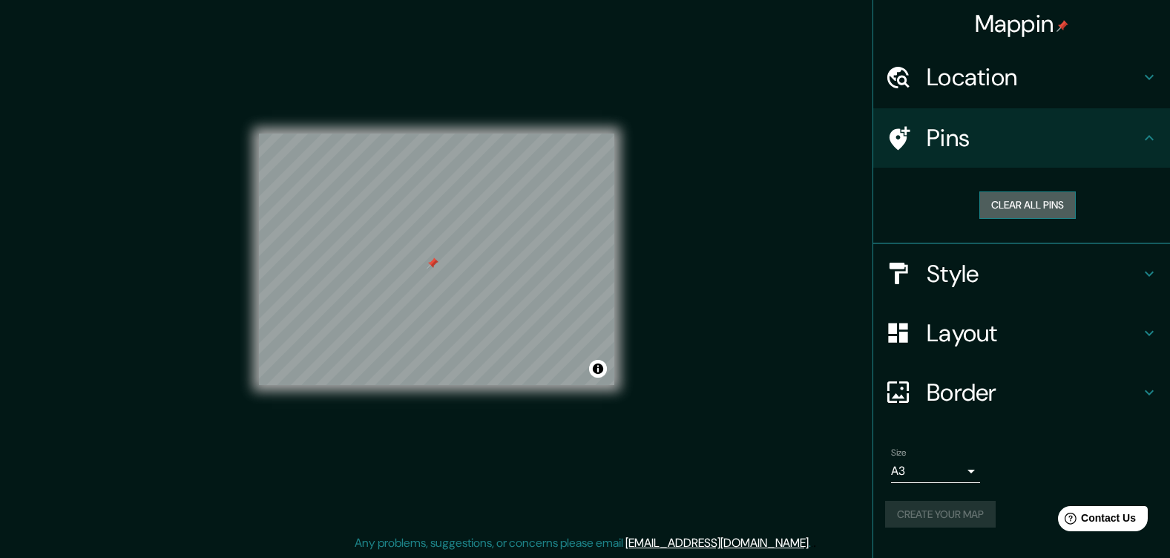
click at [1026, 204] on button "Clear all pins" at bounding box center [1028, 204] width 96 height 27
click at [941, 514] on div "Create your map" at bounding box center [1021, 514] width 273 height 27
click at [912, 510] on button "Create your map" at bounding box center [940, 514] width 111 height 27
